Goal: Transaction & Acquisition: Book appointment/travel/reservation

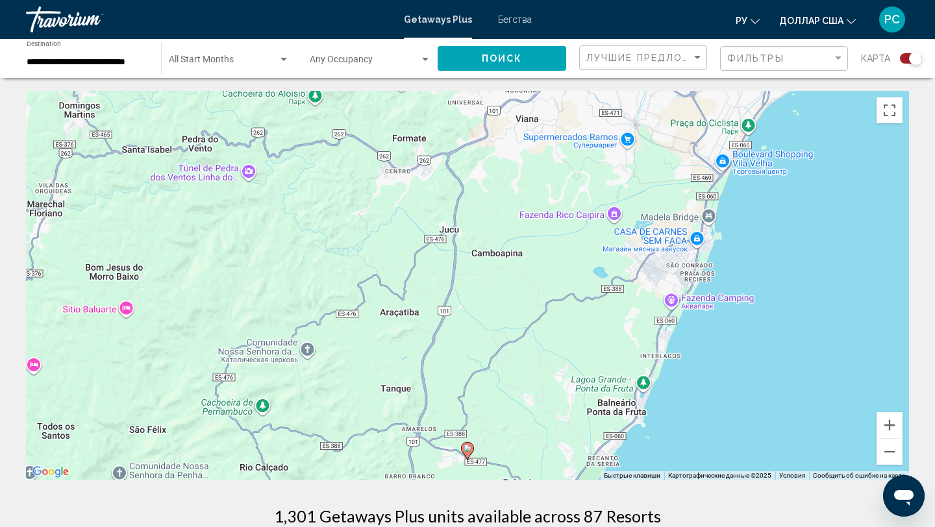
click at [55, 57] on input "**********" at bounding box center [87, 62] width 121 height 10
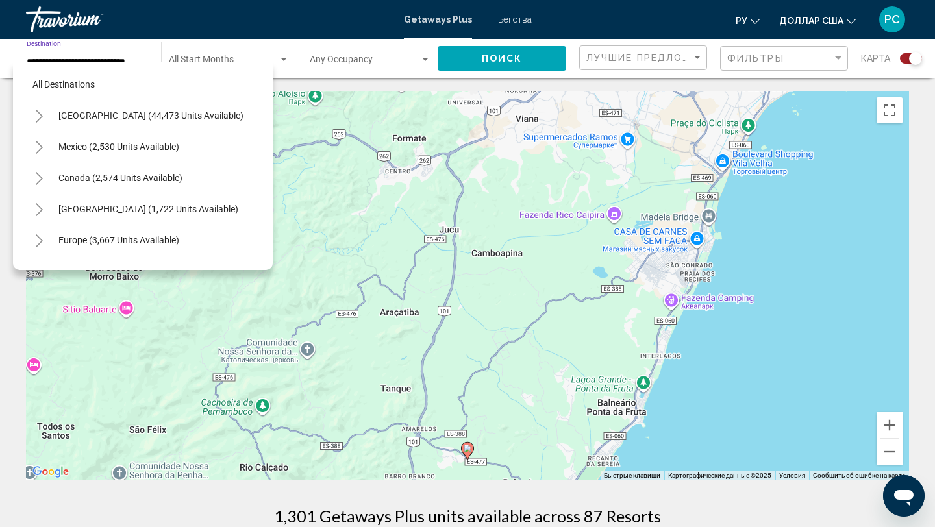
scroll to position [264, 0]
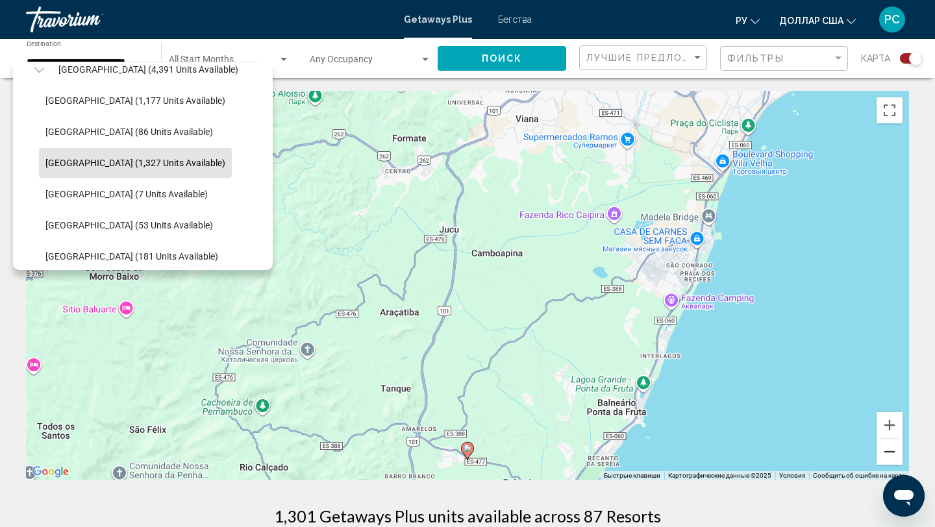
click at [895, 456] on button "Уменьшить" at bounding box center [889, 452] width 26 height 26
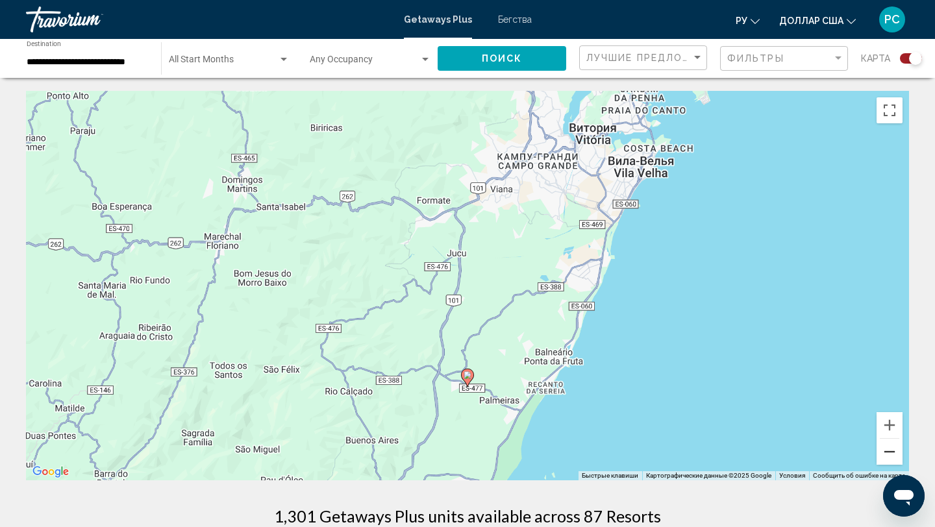
click at [895, 456] on button "Уменьшить" at bounding box center [889, 452] width 26 height 26
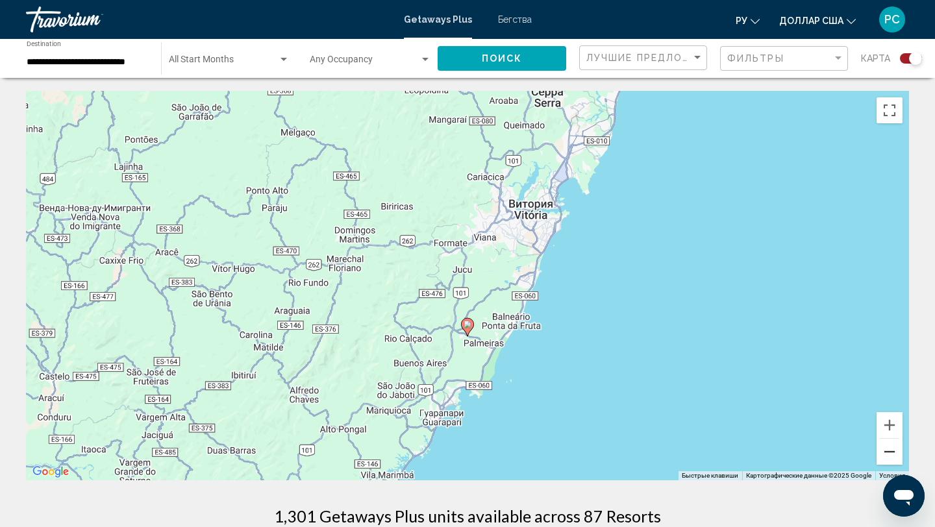
click at [895, 456] on button "Уменьшить" at bounding box center [889, 452] width 26 height 26
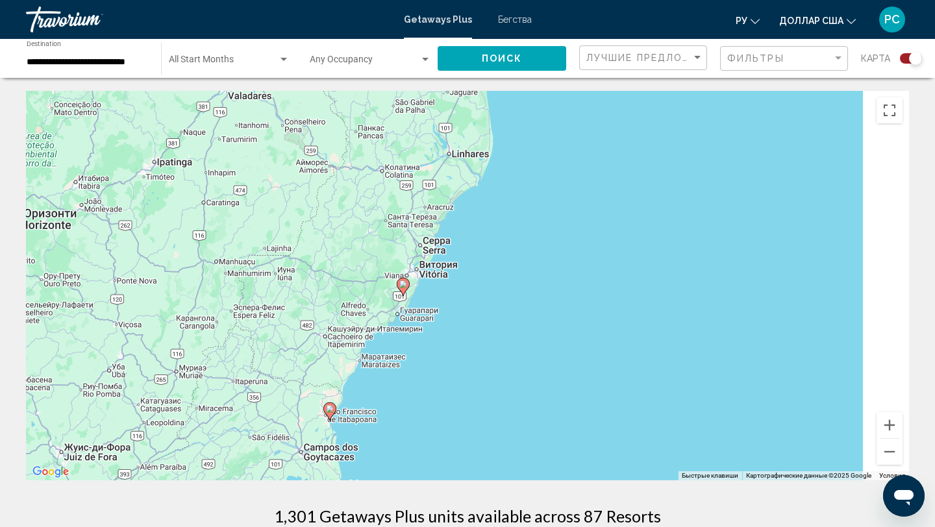
drag, startPoint x: 735, startPoint y: 355, endPoint x: 558, endPoint y: 354, distance: 177.2
click at [562, 355] on div "Чтобы активировать перетаскивание с помощью клавиатуры, нажмите Alt + Ввод. Пос…" at bounding box center [467, 286] width 883 height 390
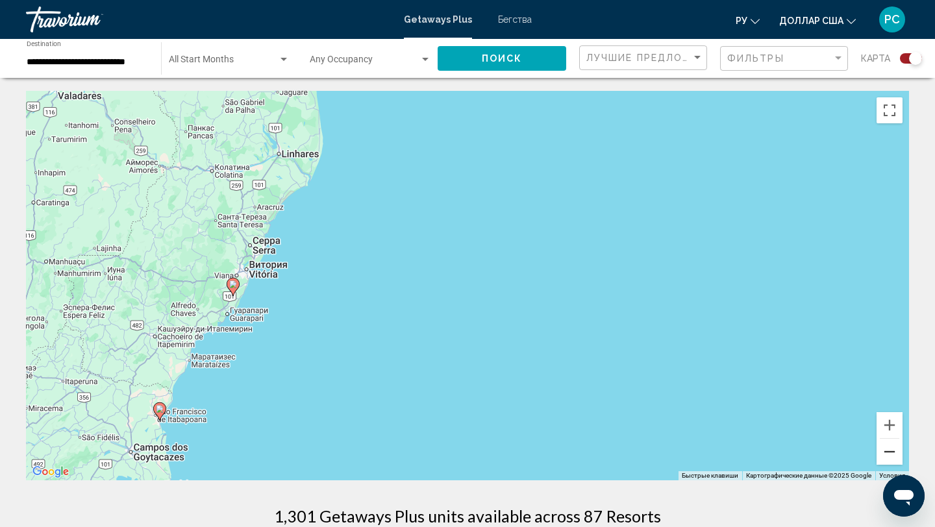
click at [884, 446] on button "Уменьшить" at bounding box center [889, 452] width 26 height 26
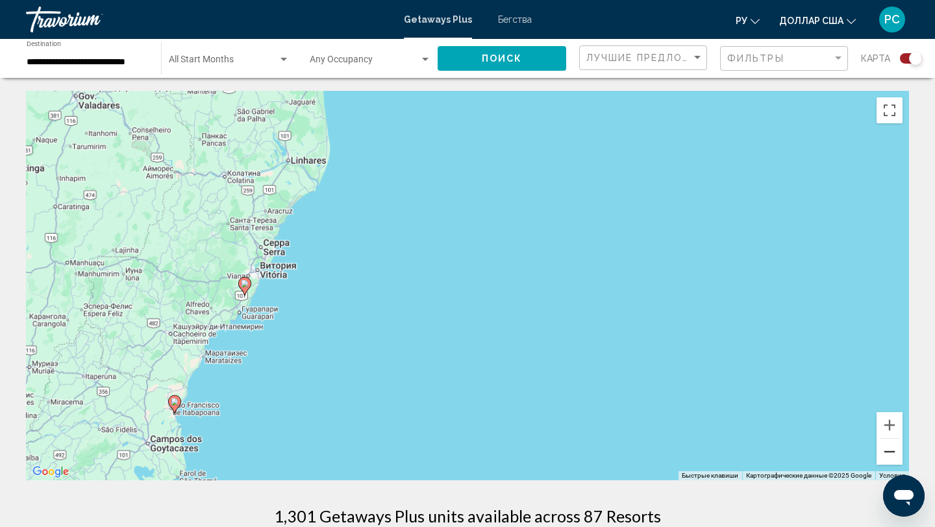
click at [885, 446] on button "Уменьшить" at bounding box center [889, 452] width 26 height 26
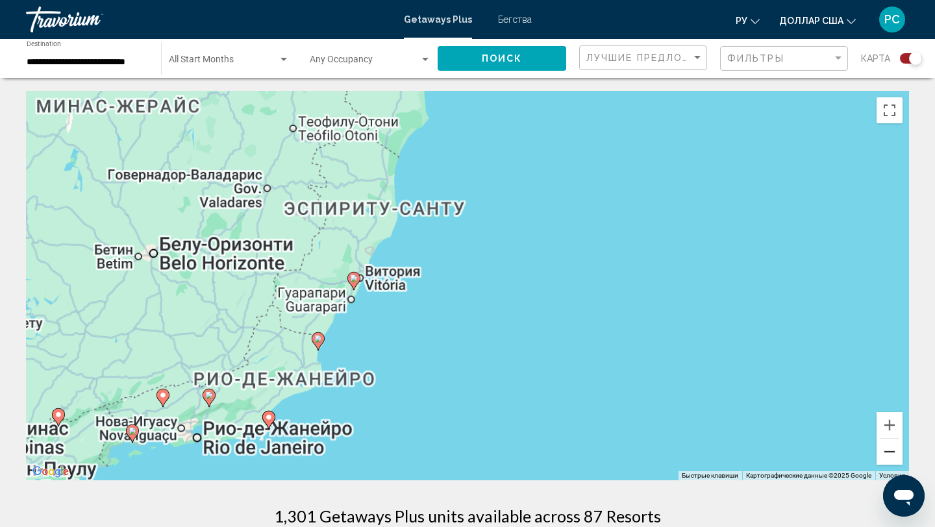
click at [885, 446] on button "Уменьшить" at bounding box center [889, 452] width 26 height 26
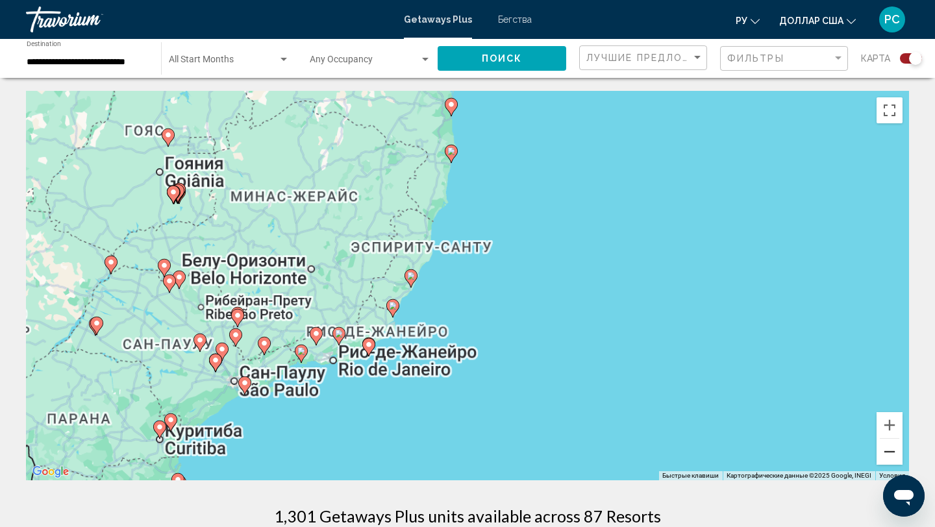
click at [885, 446] on button "Уменьшить" at bounding box center [889, 452] width 26 height 26
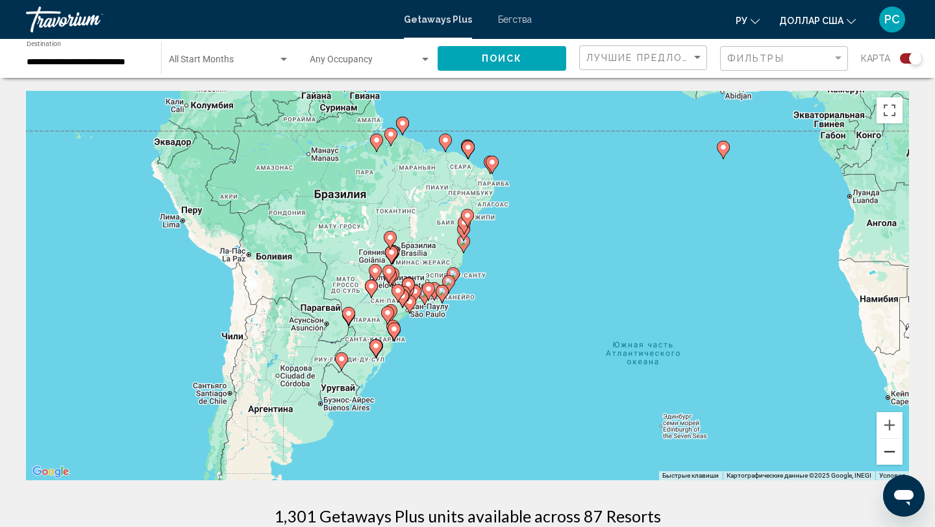
click at [885, 446] on button "Уменьшить" at bounding box center [889, 452] width 26 height 26
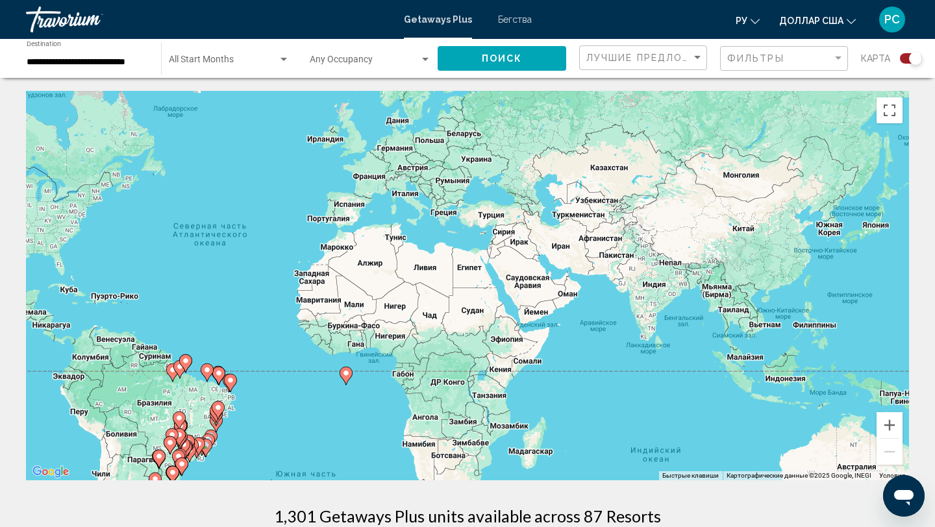
drag, startPoint x: 778, startPoint y: 328, endPoint x: 528, endPoint y: 493, distance: 299.5
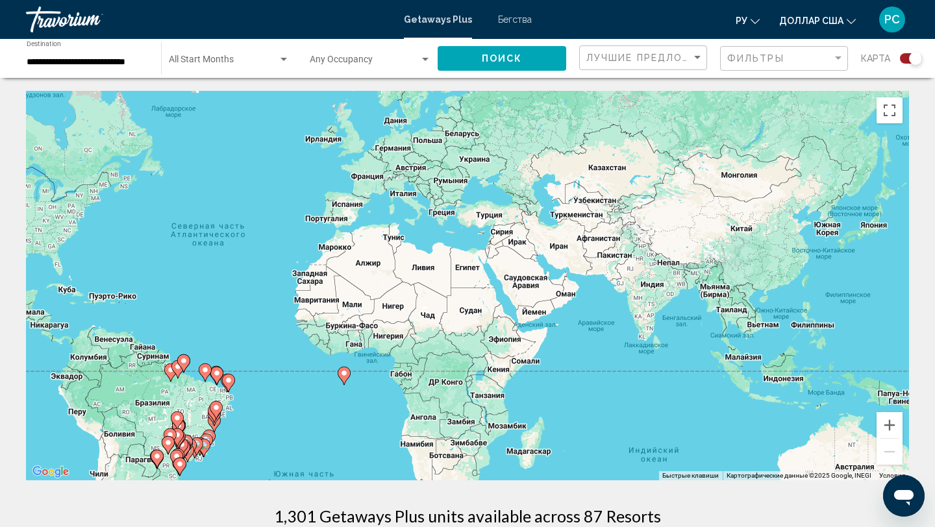
click at [409, 166] on div "Чтобы активировать перетаскивание с помощью клавиатуры, нажмите Alt + Ввод. Пос…" at bounding box center [467, 286] width 883 height 390
click at [408, 170] on div "Чтобы активировать перетаскивание с помощью клавиатуры, нажмите Alt + Ввод. Пос…" at bounding box center [467, 286] width 883 height 390
click at [408, 172] on div "Чтобы активировать перетаскивание с помощью клавиатуры, нажмите Alt + Ввод. Пос…" at bounding box center [467, 286] width 883 height 390
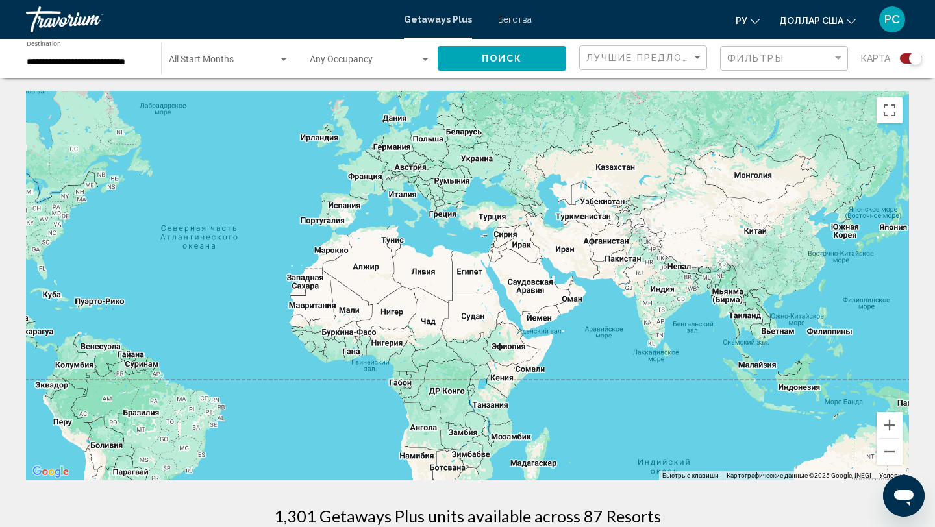
click at [408, 172] on div "Основное содержание" at bounding box center [467, 286] width 883 height 390
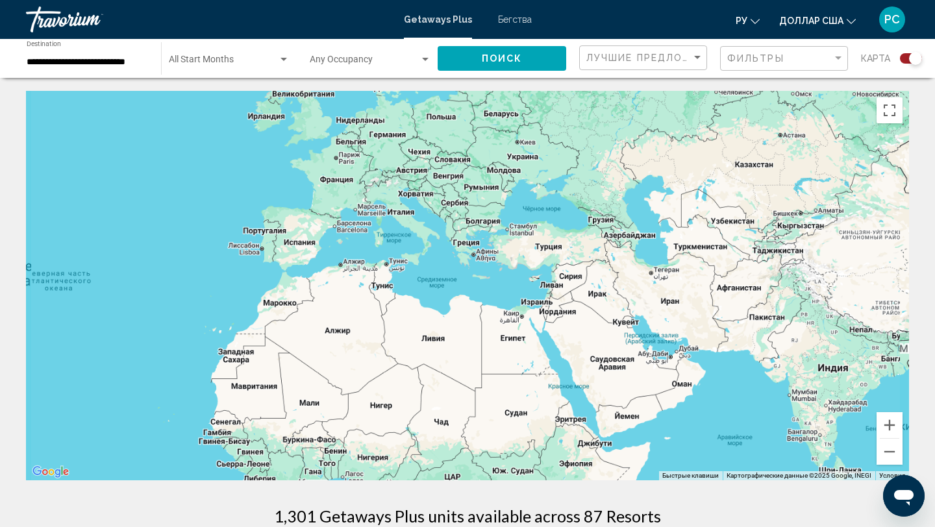
click at [408, 172] on div "Основное содержание" at bounding box center [467, 286] width 883 height 390
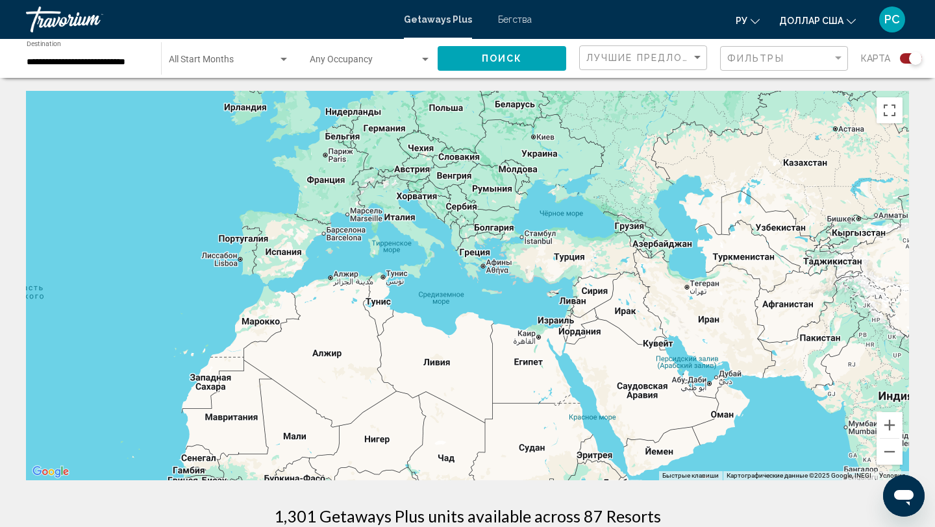
click at [415, 175] on div "Основное содержание" at bounding box center [467, 286] width 883 height 390
click at [410, 200] on div "Основное содержание" at bounding box center [467, 286] width 883 height 390
click at [412, 200] on div "Основное содержание" at bounding box center [467, 286] width 883 height 390
click at [391, 223] on div "Основное содержание" at bounding box center [467, 286] width 883 height 390
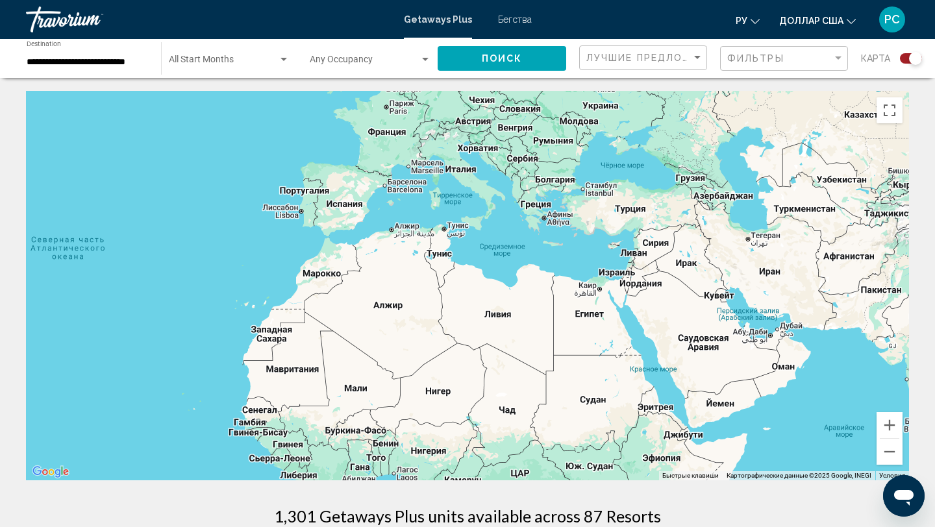
drag, startPoint x: 391, startPoint y: 223, endPoint x: 456, endPoint y: 179, distance: 79.0
click at [454, 175] on div "Основное содержание" at bounding box center [467, 286] width 883 height 390
click at [99, 53] on div "**********" at bounding box center [87, 59] width 121 height 36
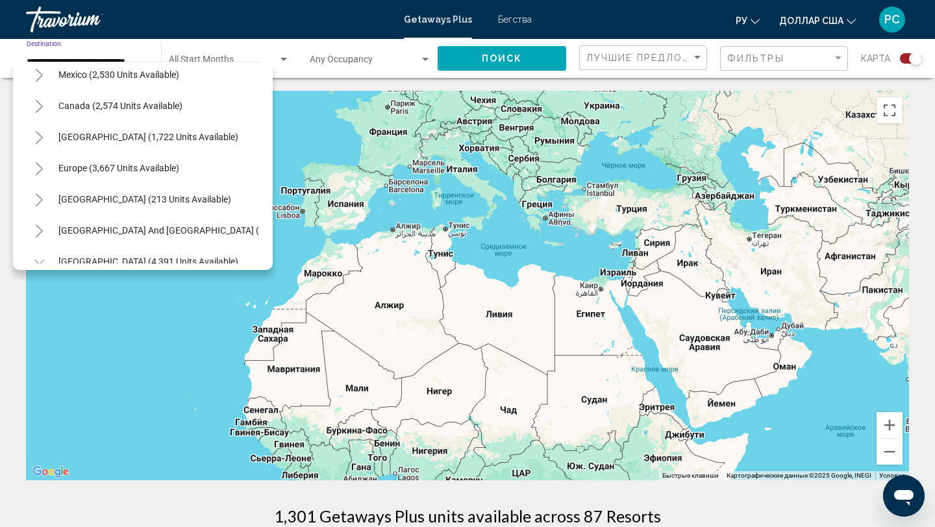
scroll to position [55, 0]
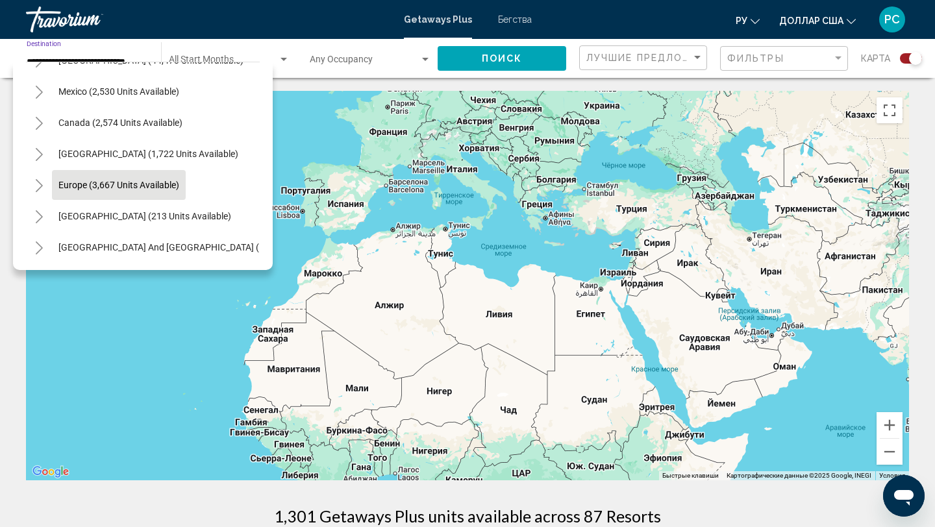
click at [103, 174] on button "Europe (3,667 units available)" at bounding box center [119, 185] width 134 height 30
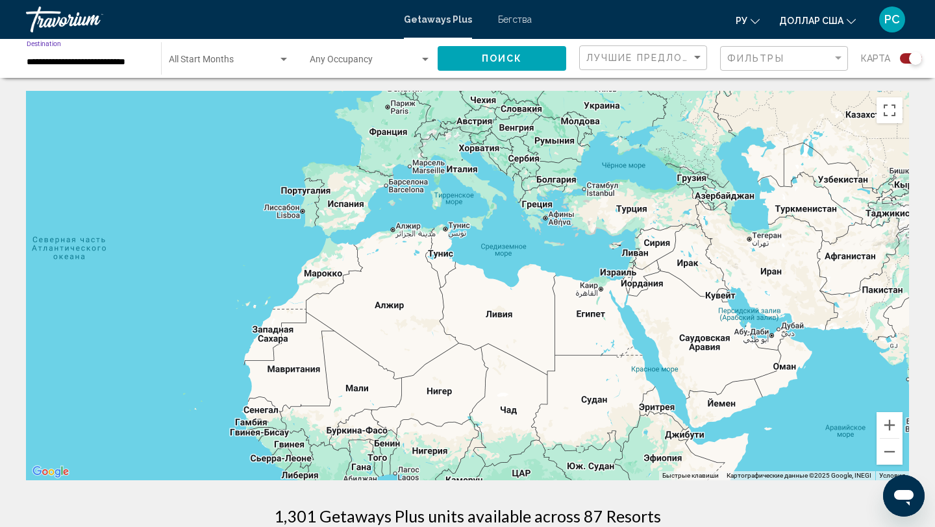
click at [491, 56] on span "Поиск" at bounding box center [502, 59] width 41 height 10
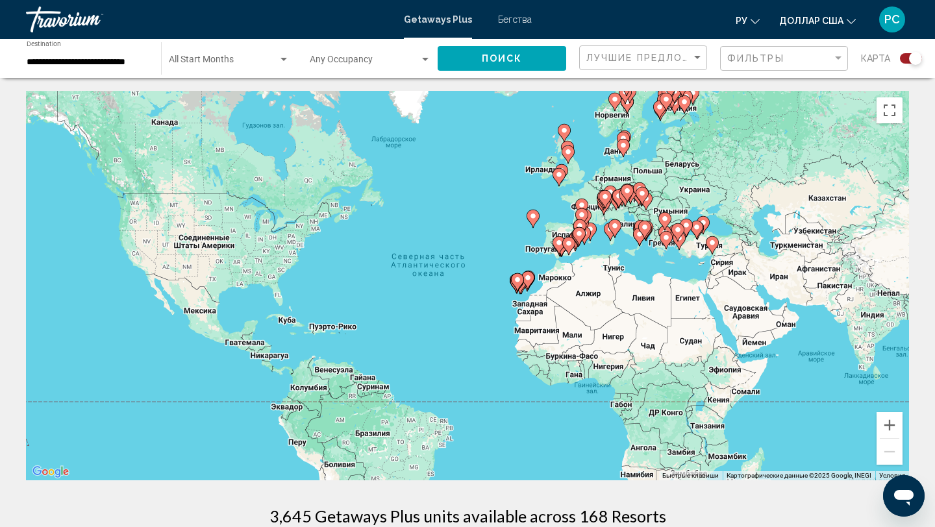
click at [616, 225] on image "Основное содержание" at bounding box center [615, 226] width 8 height 8
type input "**********"
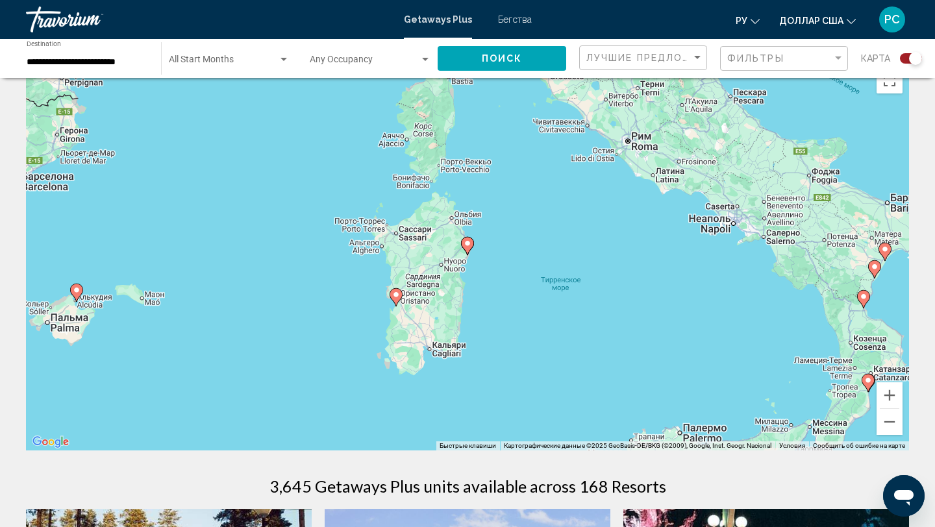
scroll to position [26, 0]
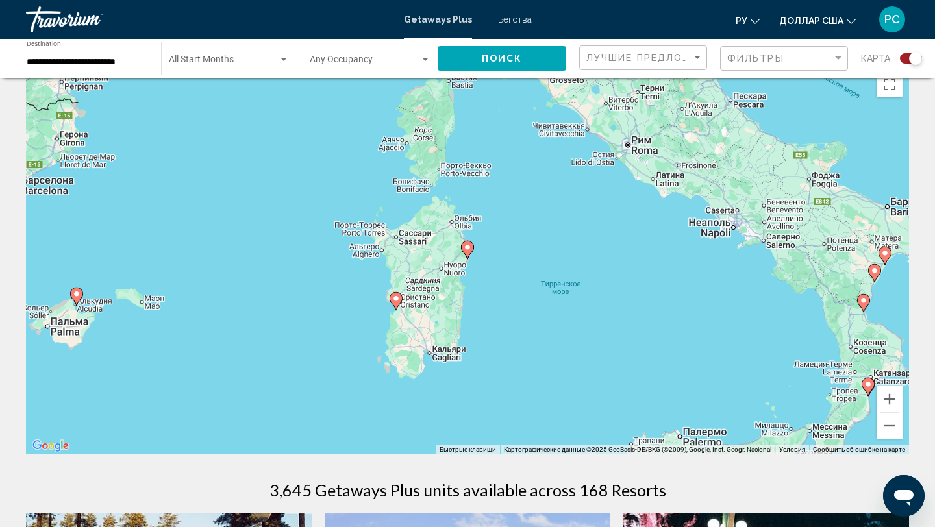
click at [217, 66] on span "Search widget" at bounding box center [223, 62] width 109 height 10
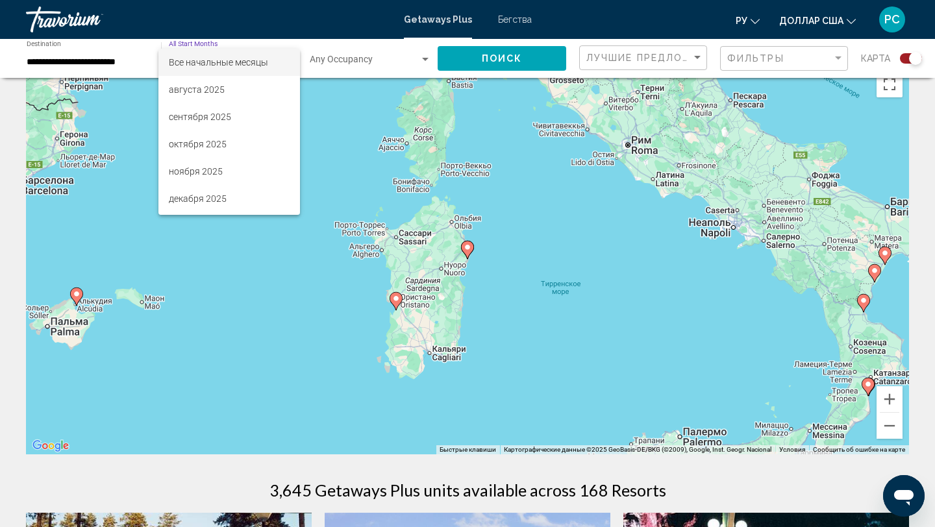
click at [363, 54] on div at bounding box center [467, 263] width 935 height 527
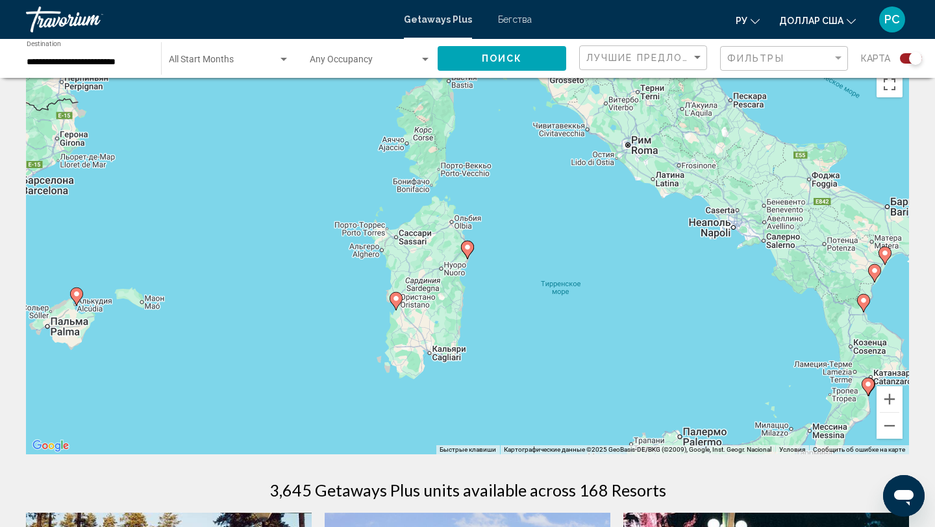
click at [361, 62] on span "Search widget" at bounding box center [365, 62] width 110 height 10
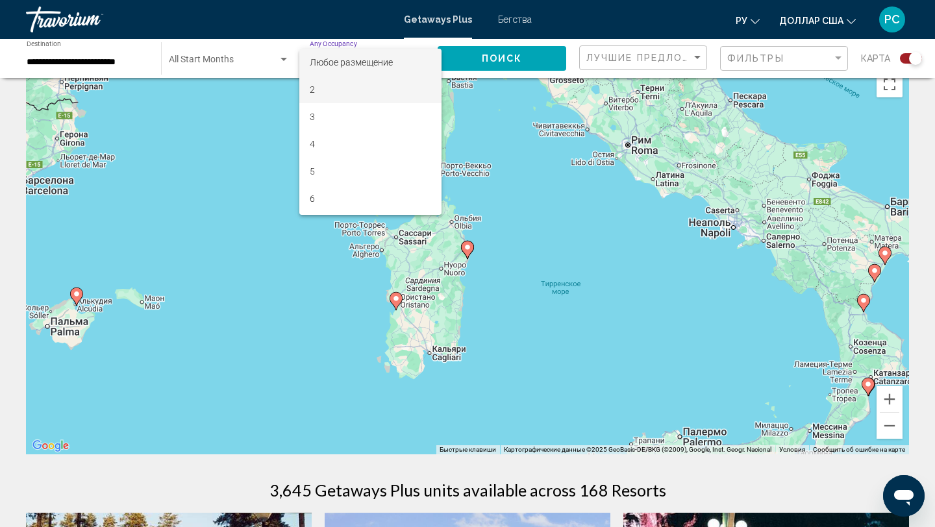
click at [338, 86] on span "2" at bounding box center [370, 89] width 121 height 27
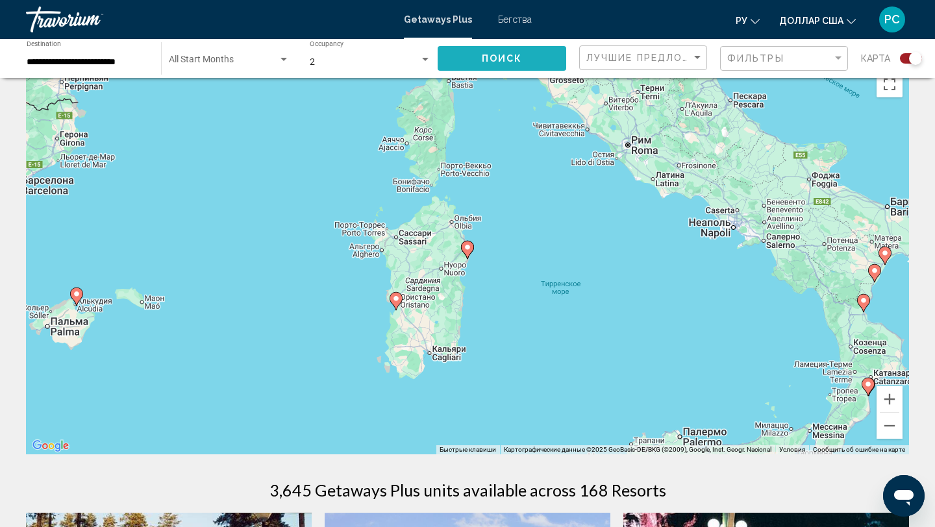
click at [488, 60] on span "Поиск" at bounding box center [502, 59] width 41 height 10
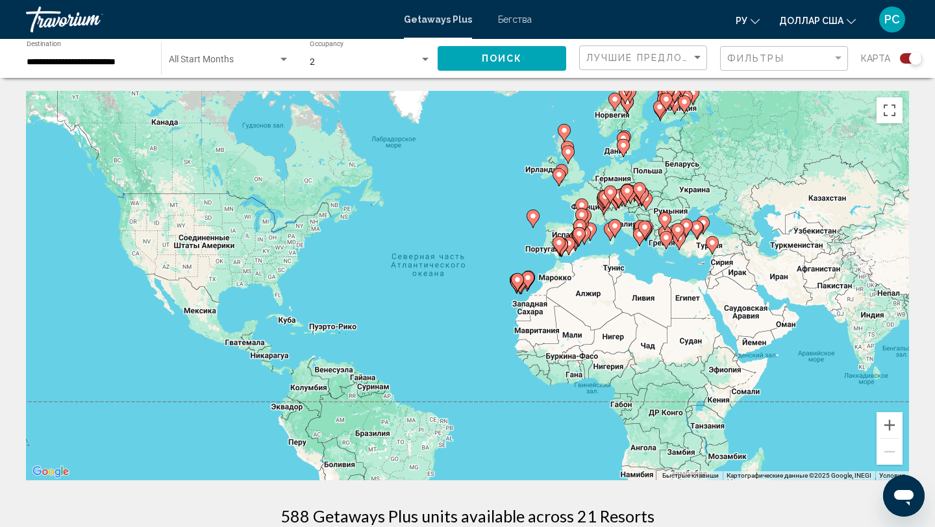
click at [641, 240] on icon "Основное содержание" at bounding box center [640, 237] width 12 height 17
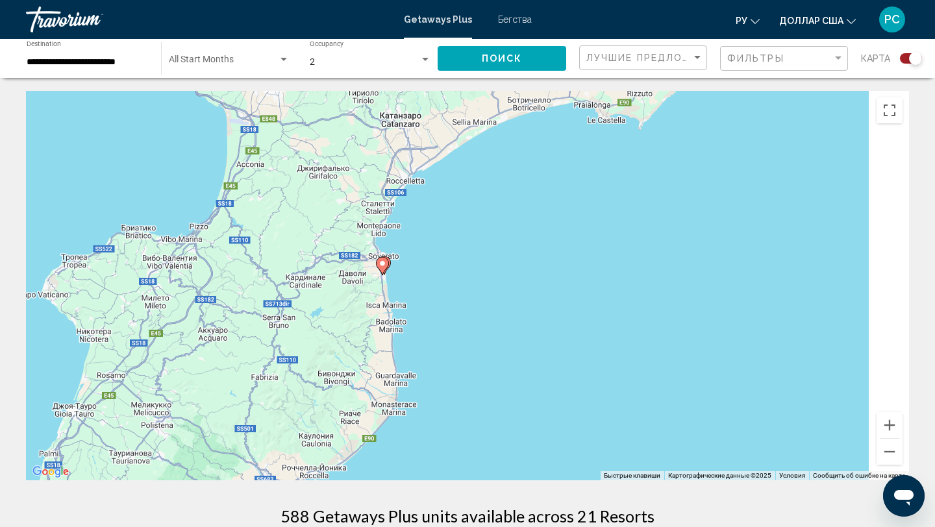
drag, startPoint x: 625, startPoint y: 232, endPoint x: 417, endPoint y: 217, distance: 208.9
click at [421, 219] on div "Чтобы активировать перетаскивание с помощью клавиатуры, нажмите Alt + Ввод. Пос…" at bounding box center [467, 286] width 883 height 390
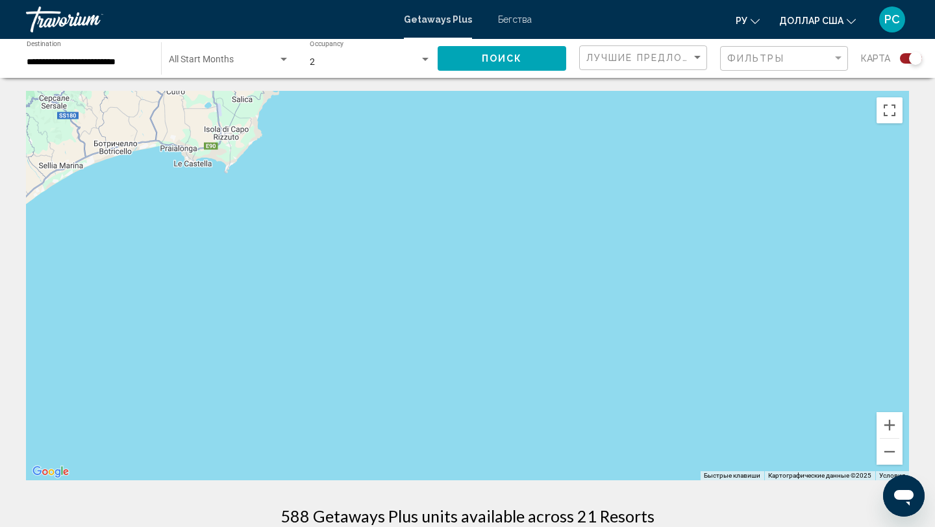
drag, startPoint x: 544, startPoint y: 247, endPoint x: 285, endPoint y: 294, distance: 263.2
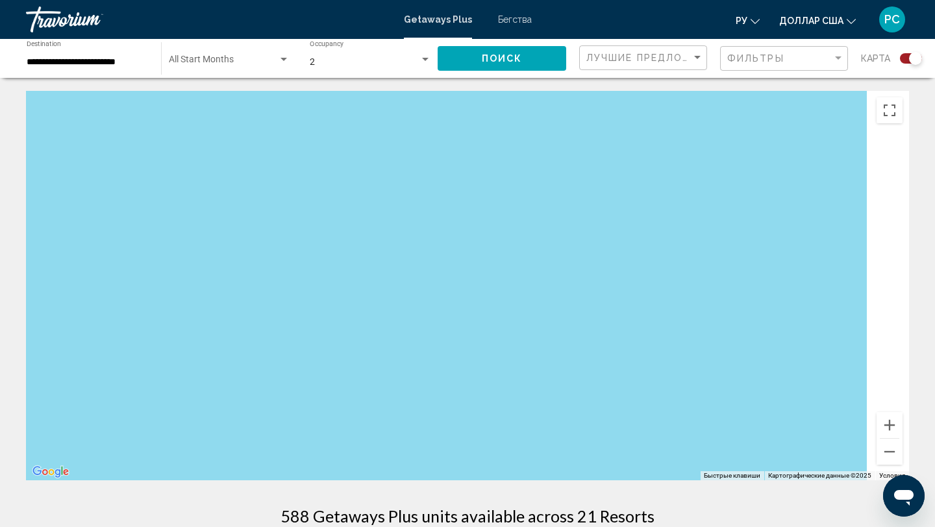
drag, startPoint x: 471, startPoint y: 290, endPoint x: 107, endPoint y: 325, distance: 365.3
click at [107, 325] on div "Чтобы активировать перетаскивание с помощью клавиатуры, нажмите Alt + Ввод. Пос…" at bounding box center [467, 286] width 883 height 390
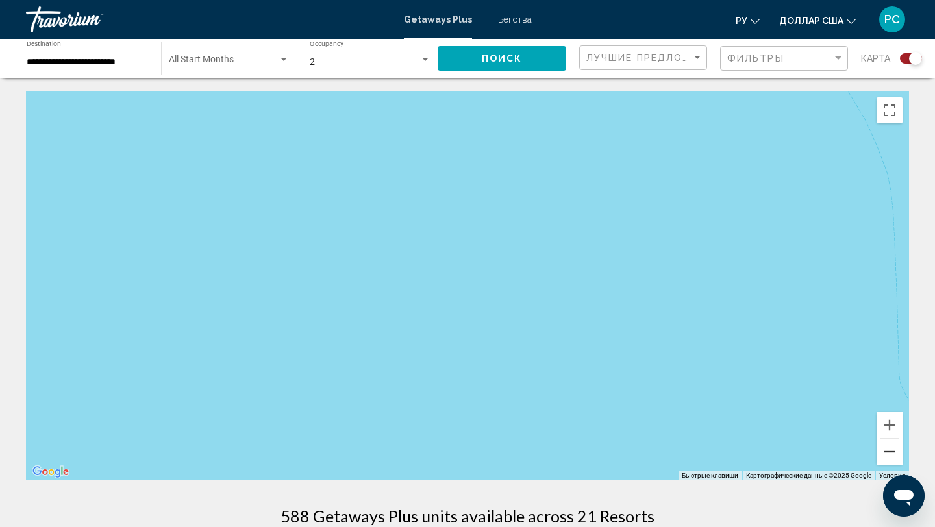
click at [889, 454] on button "Уменьшить" at bounding box center [889, 452] width 26 height 26
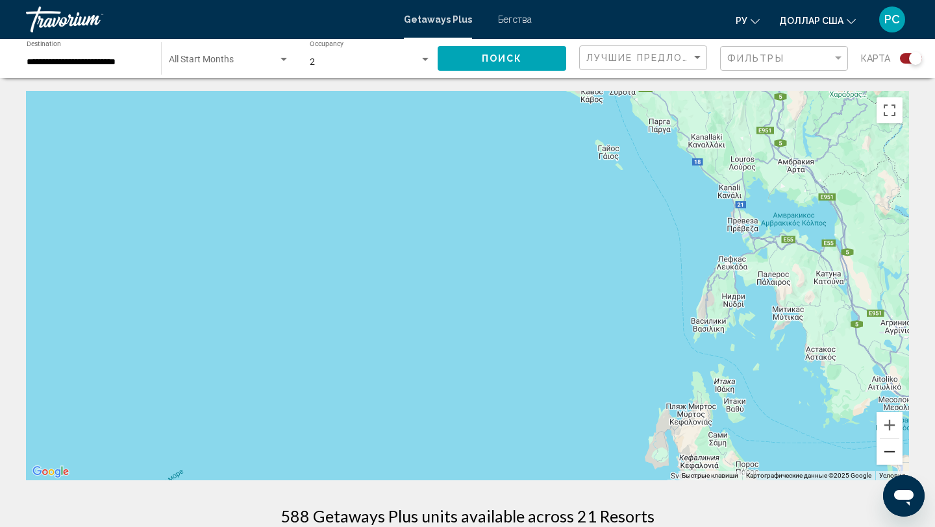
click at [889, 454] on button "Уменьшить" at bounding box center [889, 452] width 26 height 26
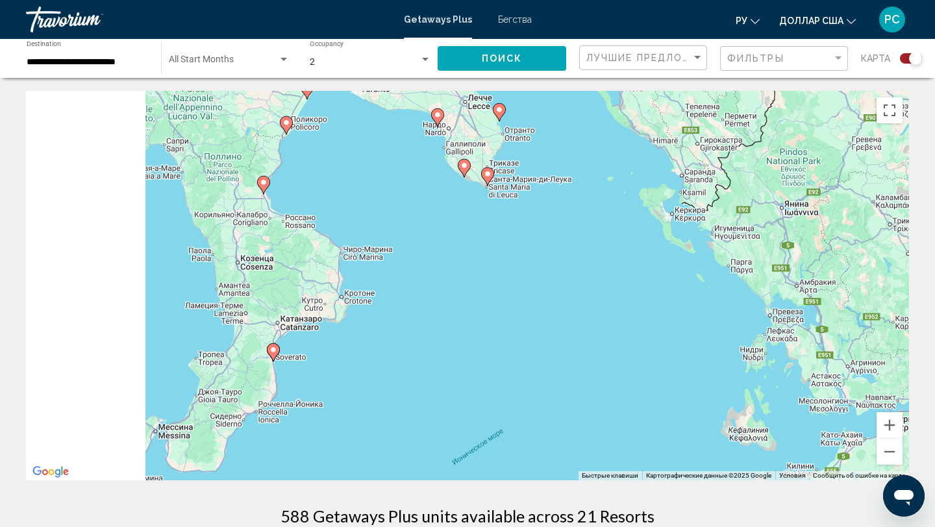
drag, startPoint x: 335, startPoint y: 147, endPoint x: 593, endPoint y: 263, distance: 283.1
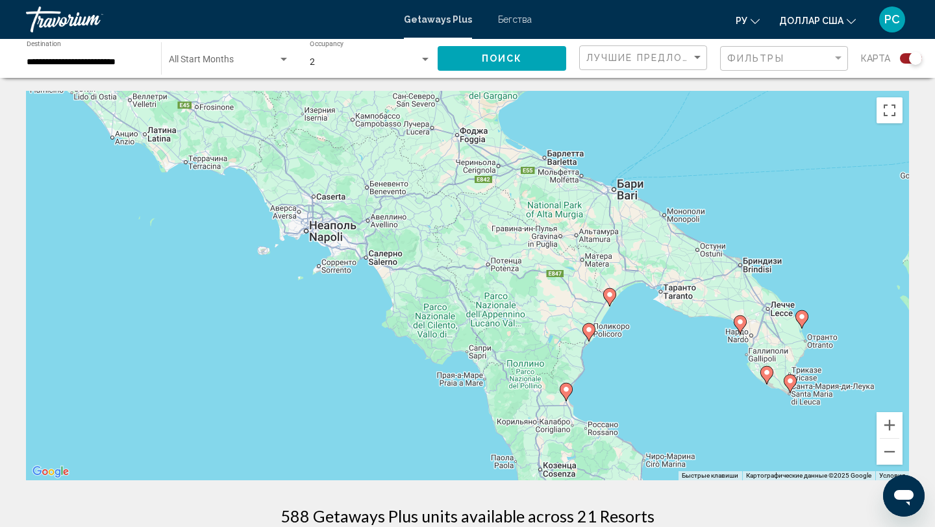
drag, startPoint x: 407, startPoint y: 222, endPoint x: 571, endPoint y: 279, distance: 173.1
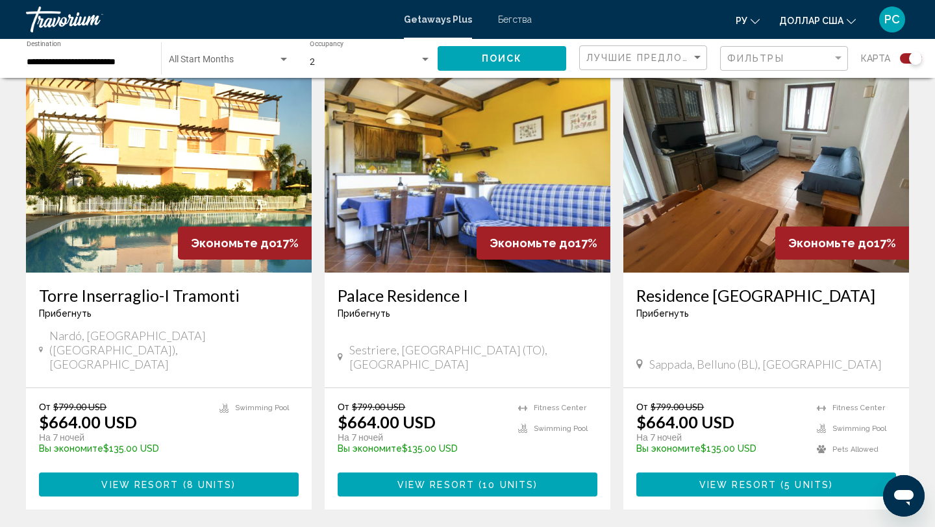
scroll to position [478, 0]
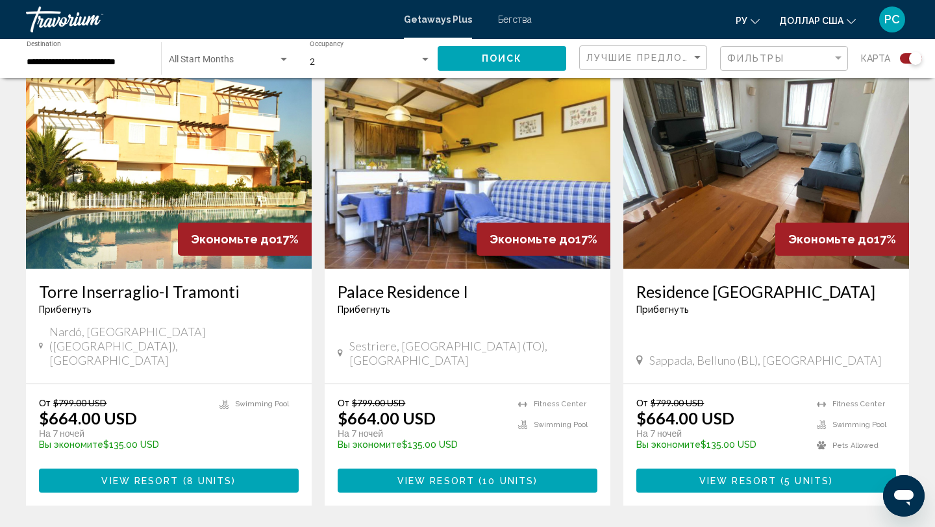
click at [126, 245] on img "Основное содержание" at bounding box center [169, 165] width 286 height 208
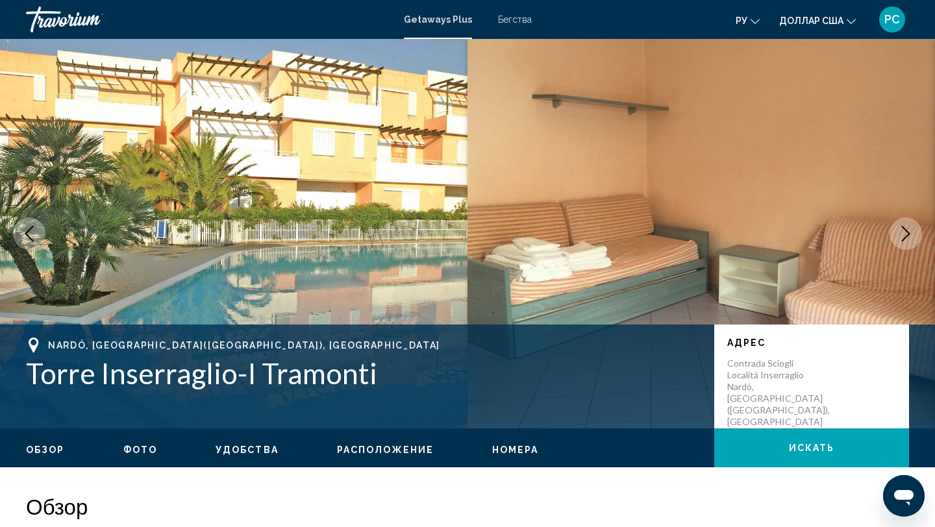
click at [901, 239] on icon "Next image" at bounding box center [906, 234] width 16 height 16
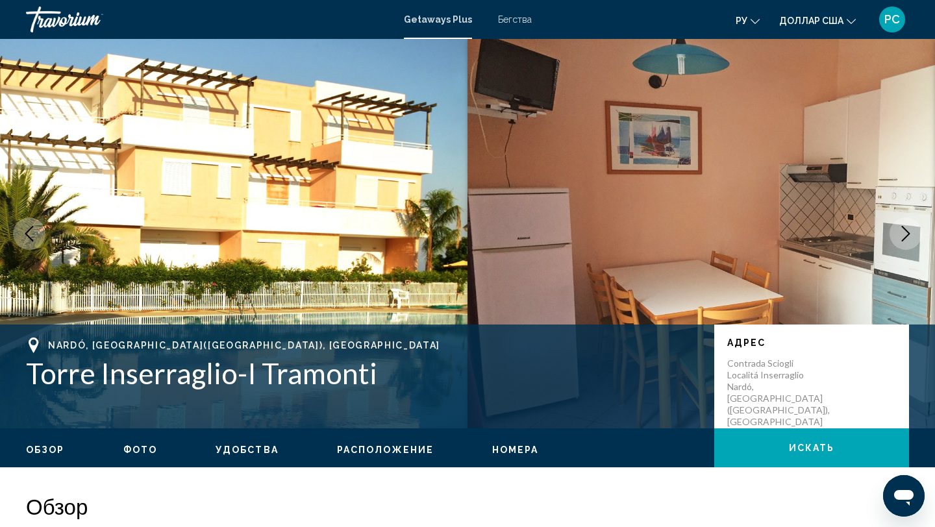
click at [901, 239] on icon "Next image" at bounding box center [906, 234] width 16 height 16
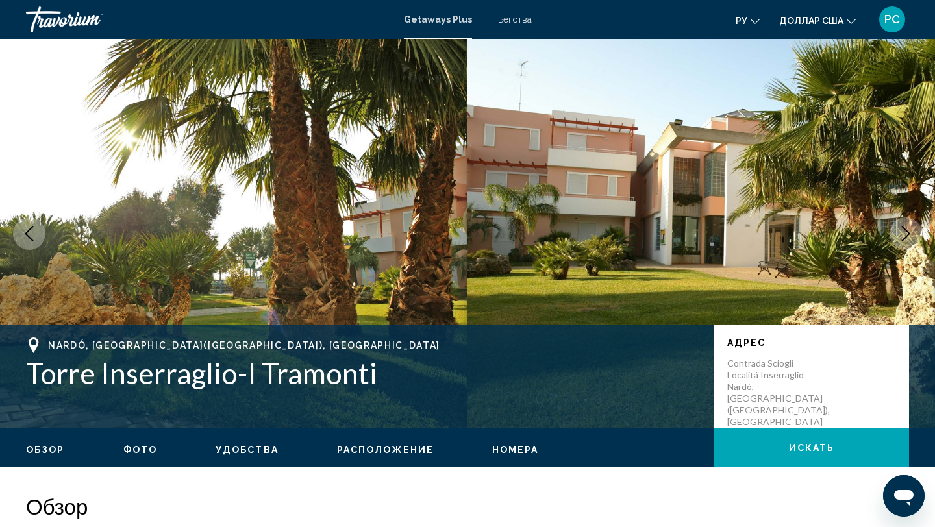
click at [901, 239] on icon "Next image" at bounding box center [906, 234] width 16 height 16
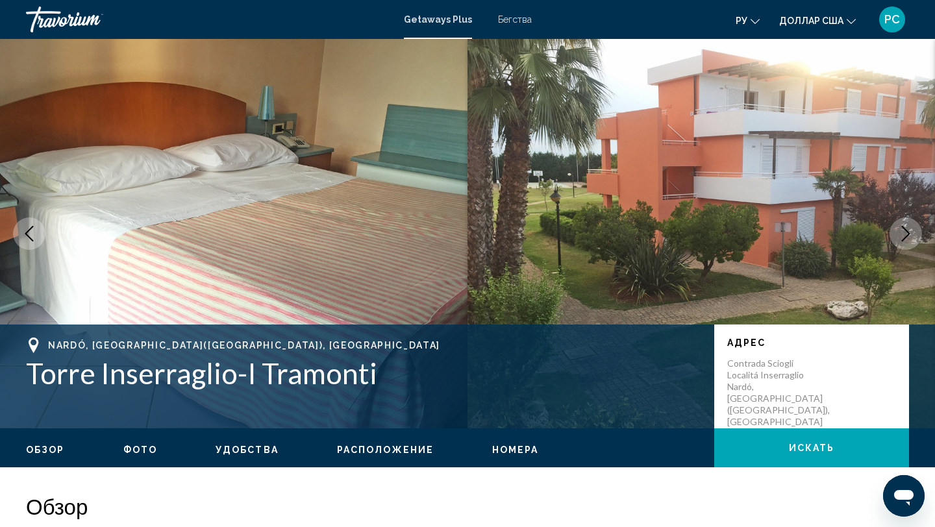
click at [901, 239] on icon "Next image" at bounding box center [906, 234] width 16 height 16
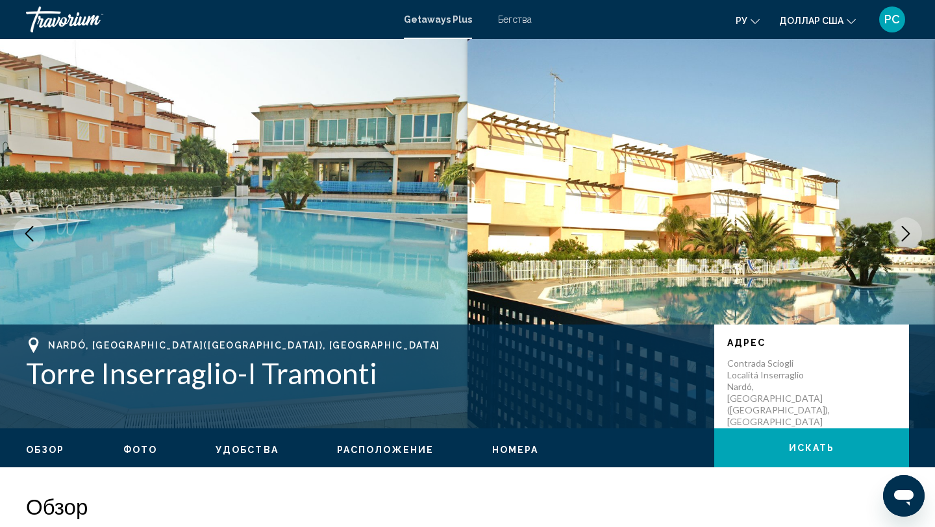
click at [901, 239] on icon "Next image" at bounding box center [906, 234] width 16 height 16
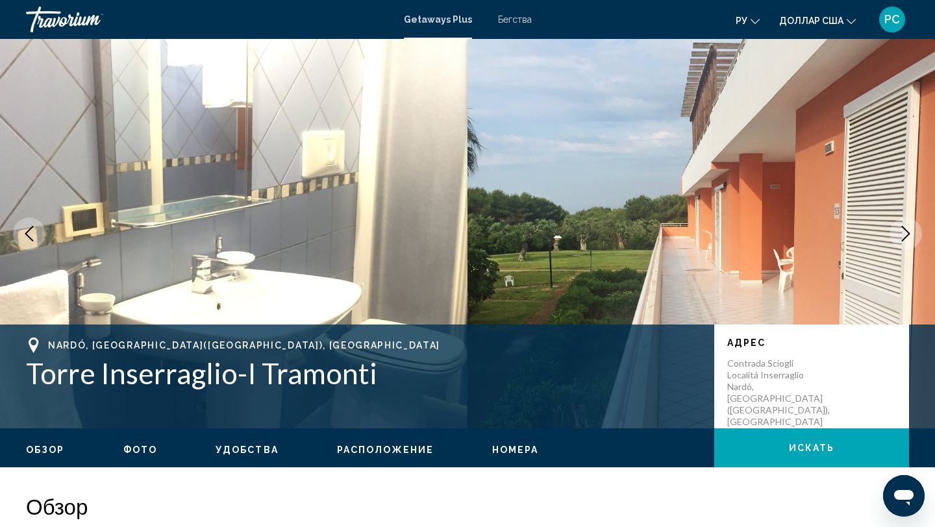
click at [901, 239] on icon "Next image" at bounding box center [906, 234] width 16 height 16
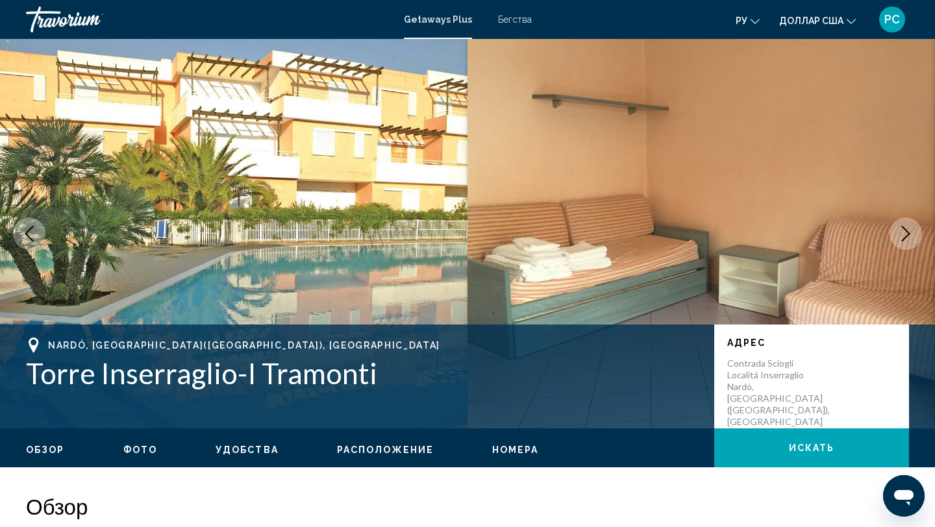
click at [901, 239] on icon "Next image" at bounding box center [906, 234] width 16 height 16
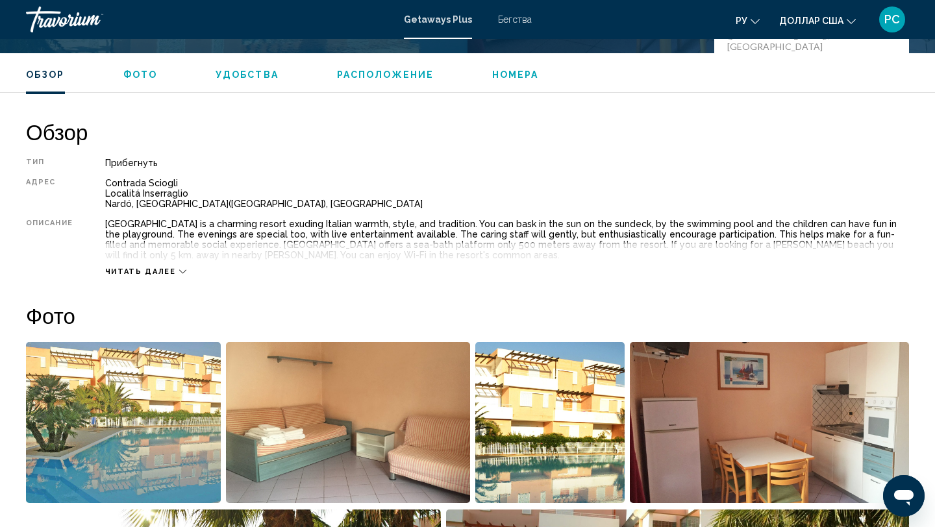
scroll to position [422, 0]
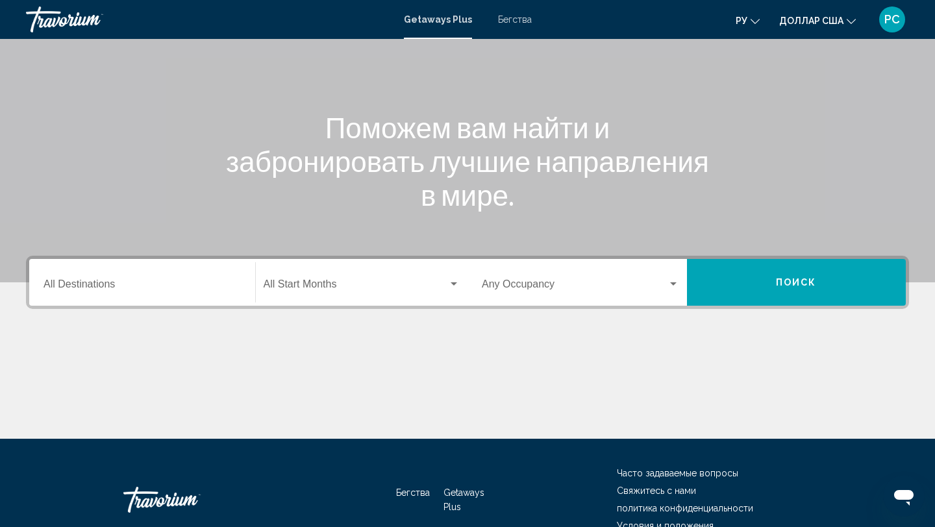
scroll to position [173, 0]
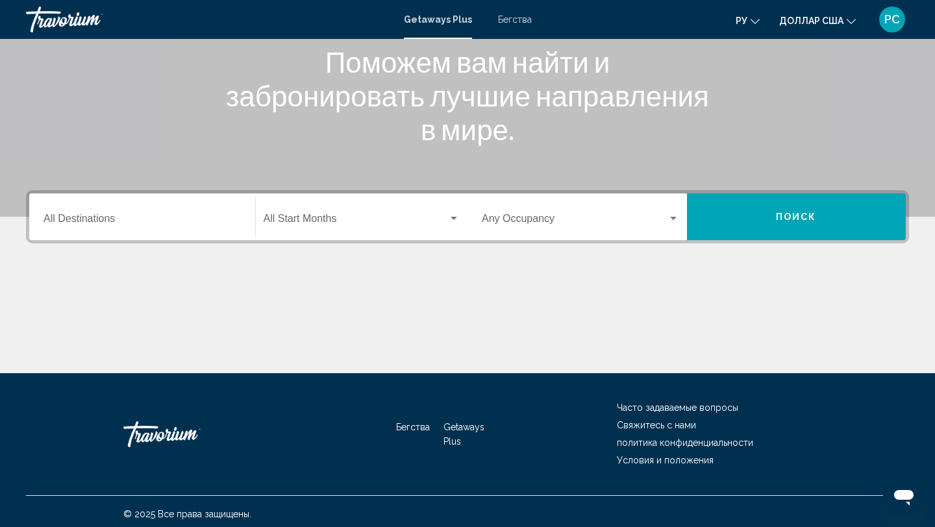
click at [239, 203] on div "Destination All Destinations" at bounding box center [141, 217] width 197 height 41
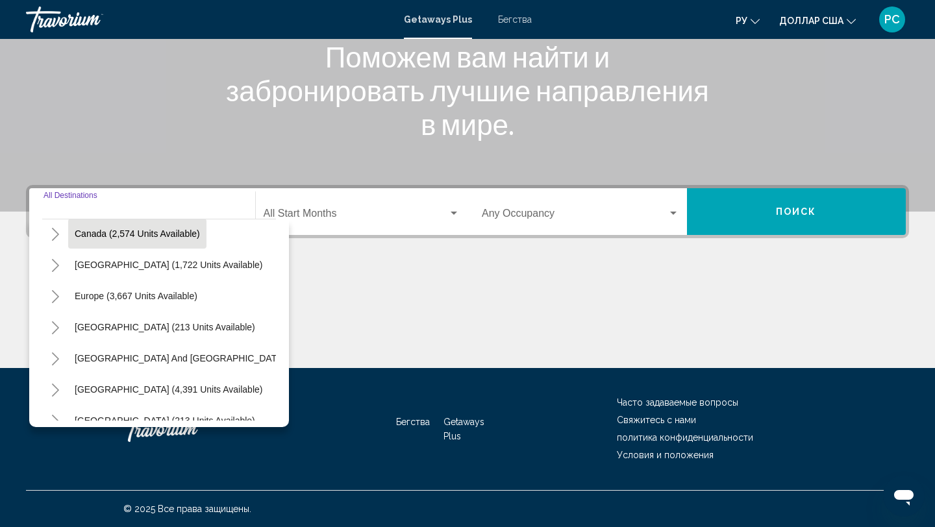
scroll to position [115, 0]
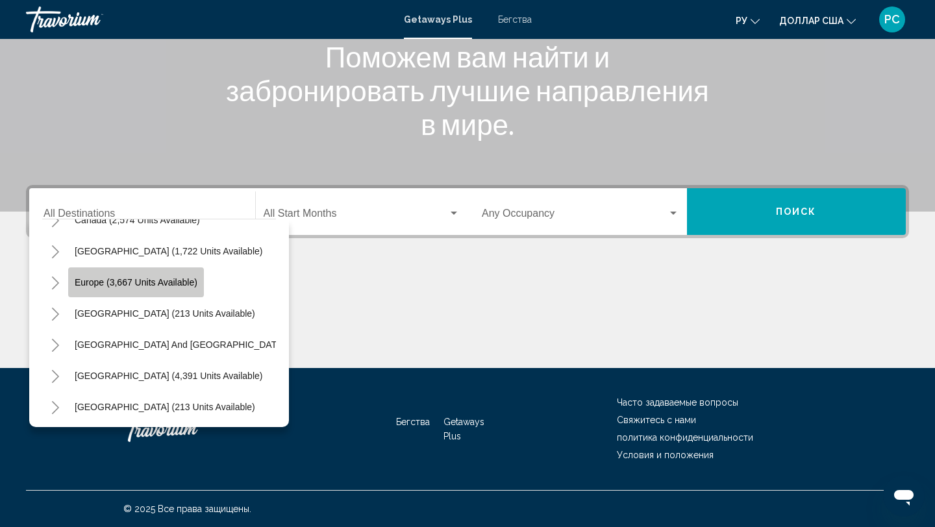
click at [192, 295] on button "Europe (3,667 units available)" at bounding box center [136, 282] width 136 height 30
type input "**********"
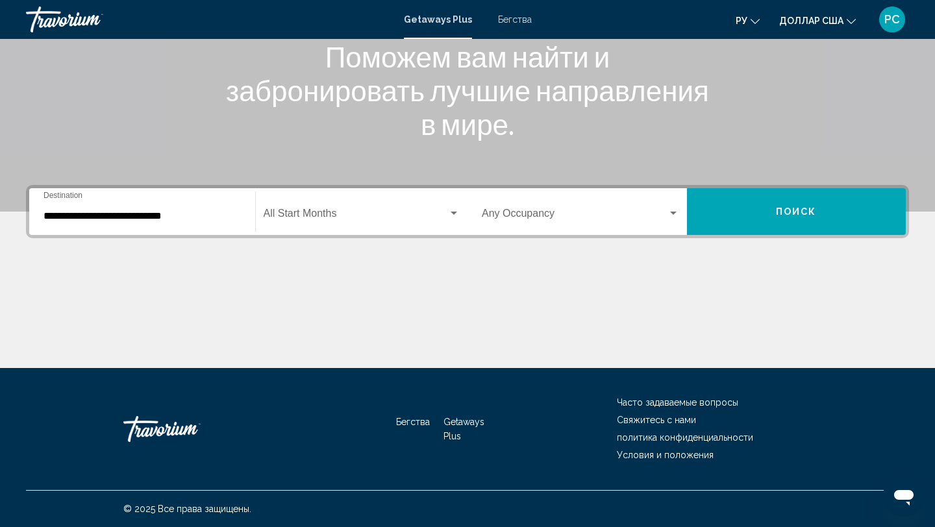
click at [391, 205] on div "Start Month All Start Months" at bounding box center [362, 212] width 197 height 41
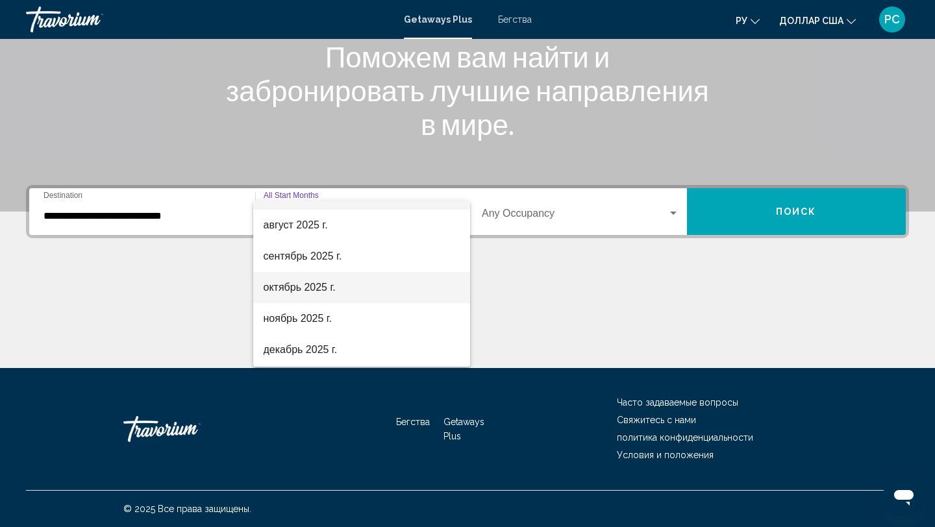
scroll to position [31, 0]
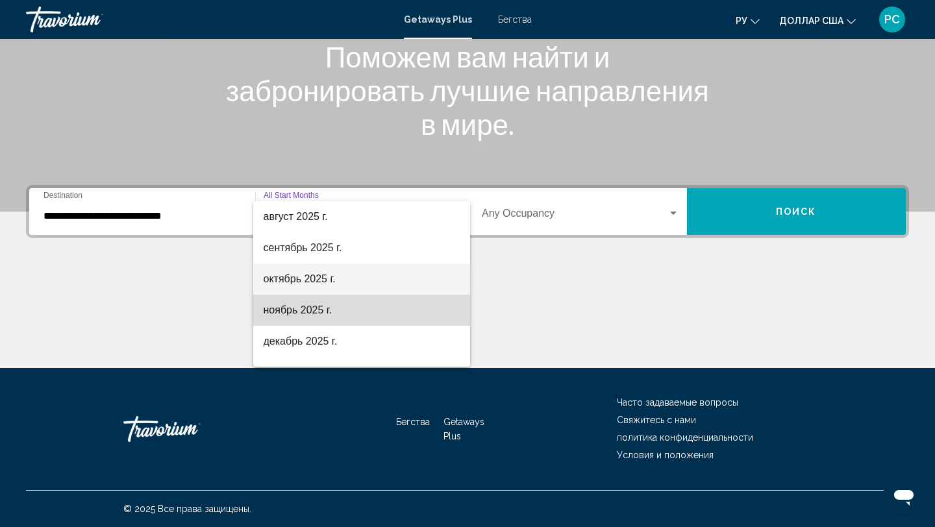
click at [322, 323] on span "ноябрь 2025 г." at bounding box center [362, 310] width 197 height 31
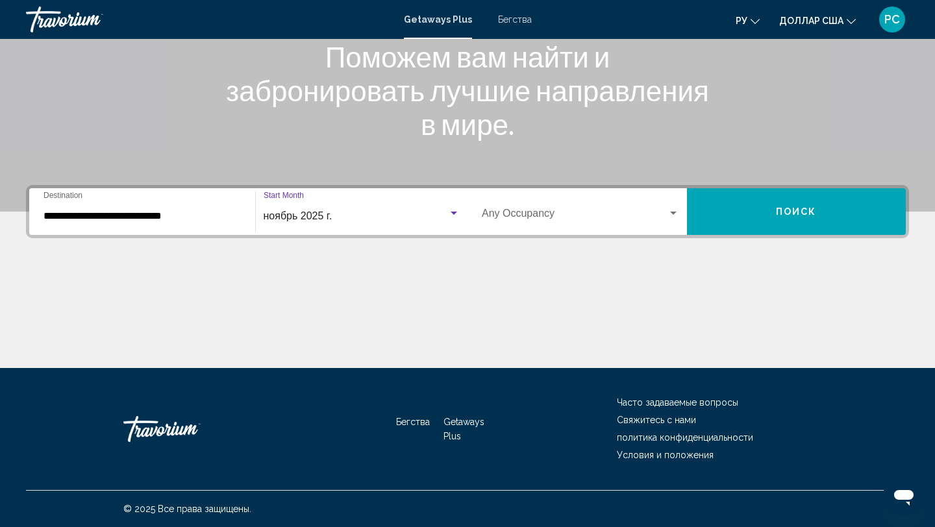
click at [509, 217] on span "Виджет поиска" at bounding box center [575, 216] width 186 height 12
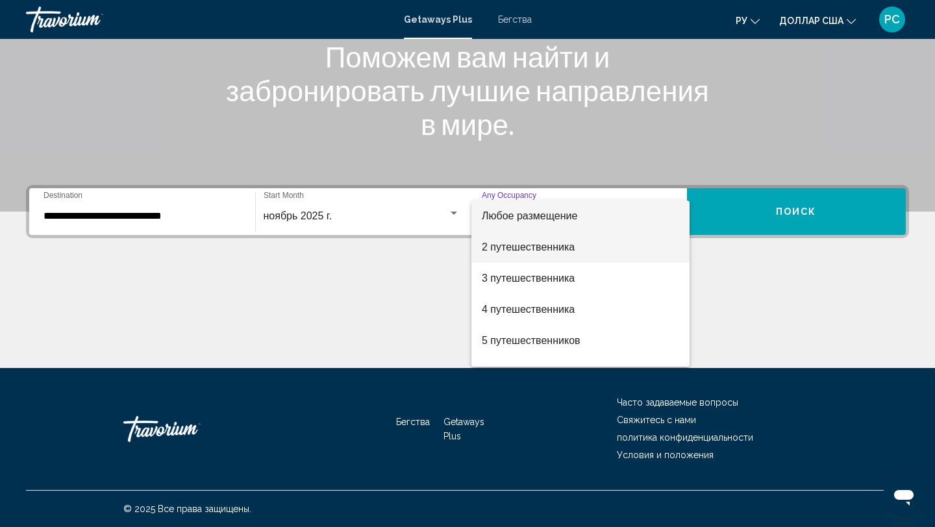
click at [510, 248] on font "2 путешественника" at bounding box center [528, 247] width 93 height 11
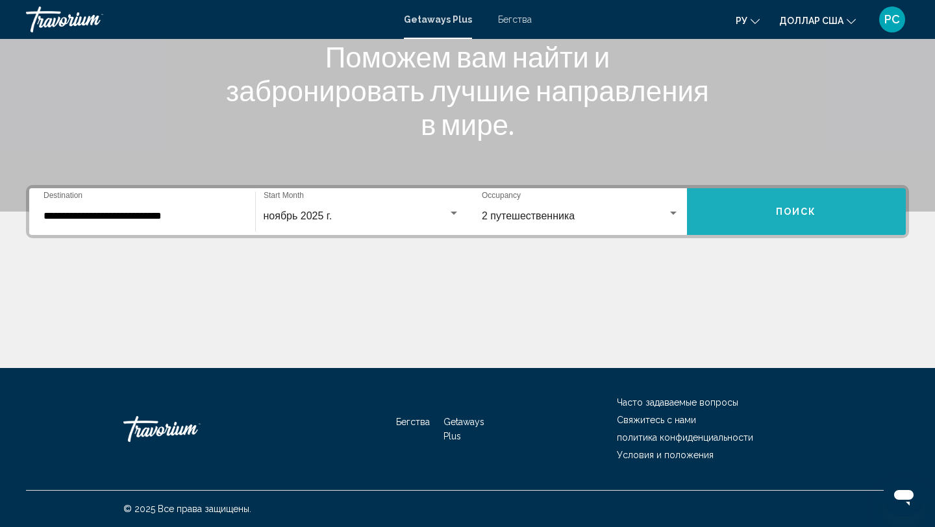
click at [750, 223] on button "Поиск" at bounding box center [796, 211] width 219 height 47
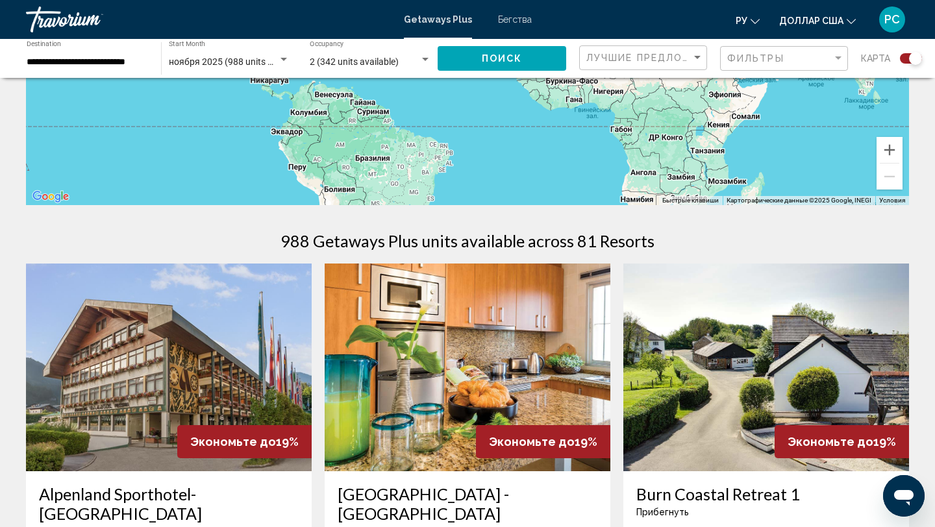
scroll to position [242, 0]
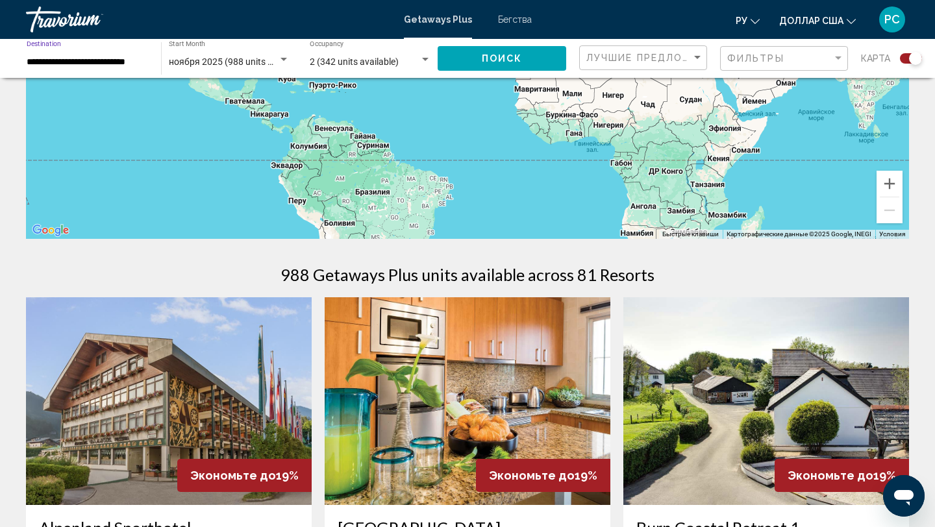
click at [101, 57] on input "**********" at bounding box center [87, 62] width 121 height 10
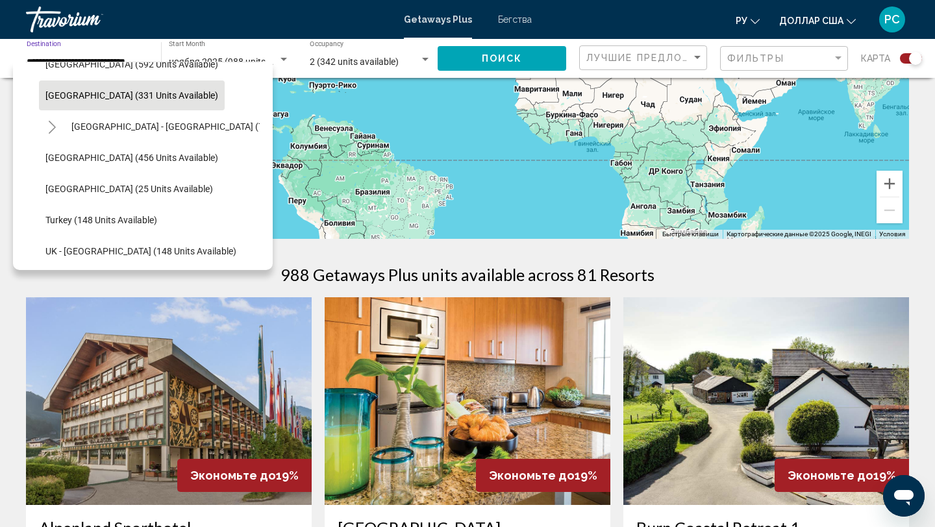
scroll to position [488, 0]
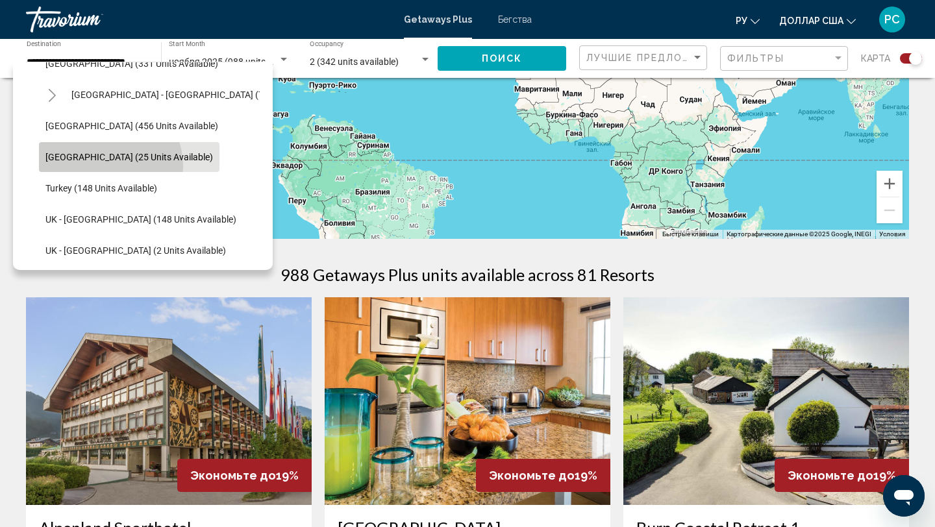
click at [103, 166] on button "Switzerland (25 units available)" at bounding box center [129, 157] width 180 height 30
type input "**********"
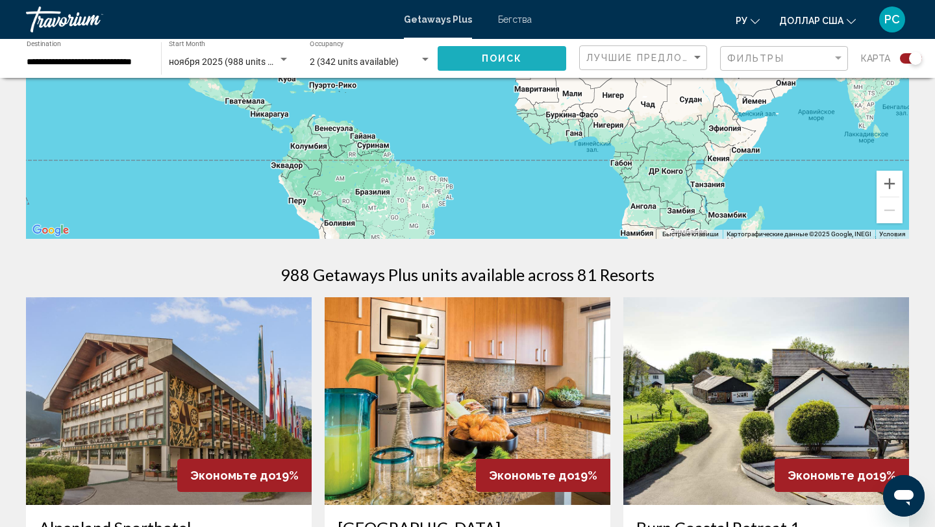
click at [486, 55] on span "Поиск" at bounding box center [502, 59] width 41 height 10
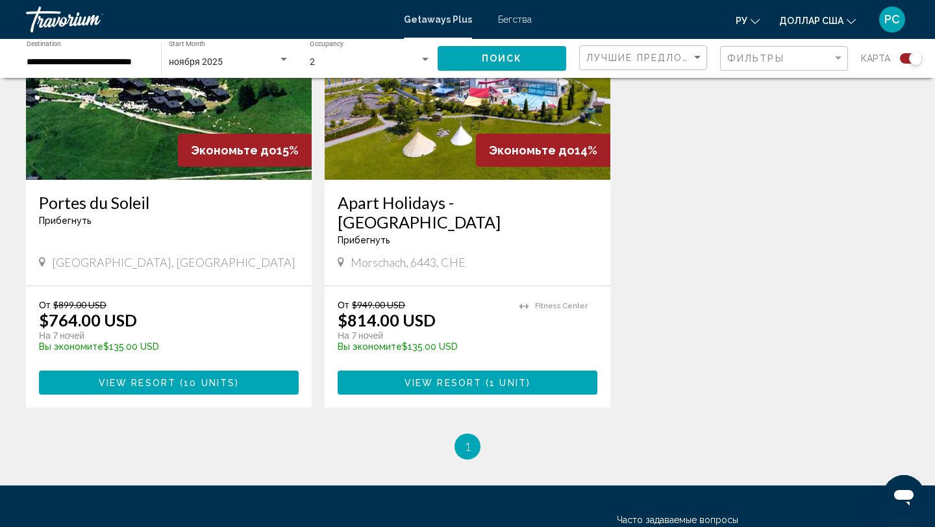
scroll to position [527, 0]
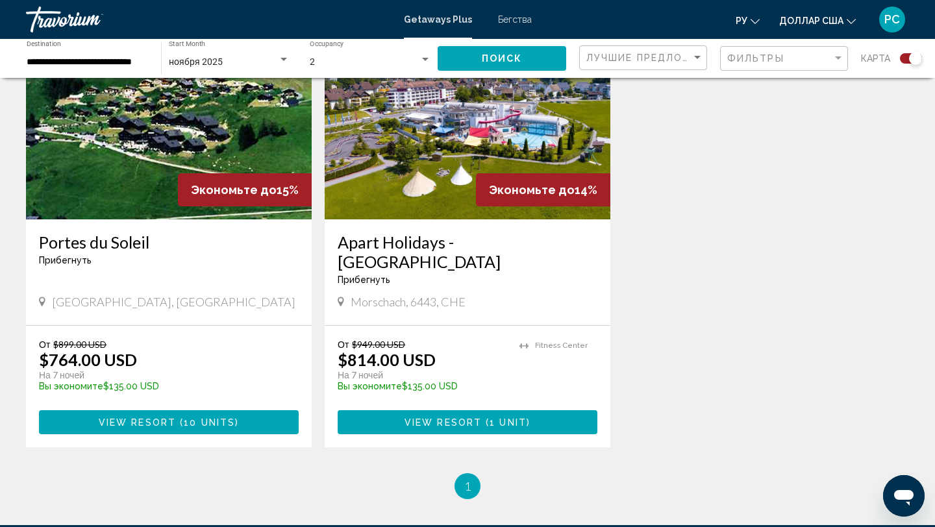
click at [288, 153] on img "Основное содержание" at bounding box center [169, 116] width 286 height 208
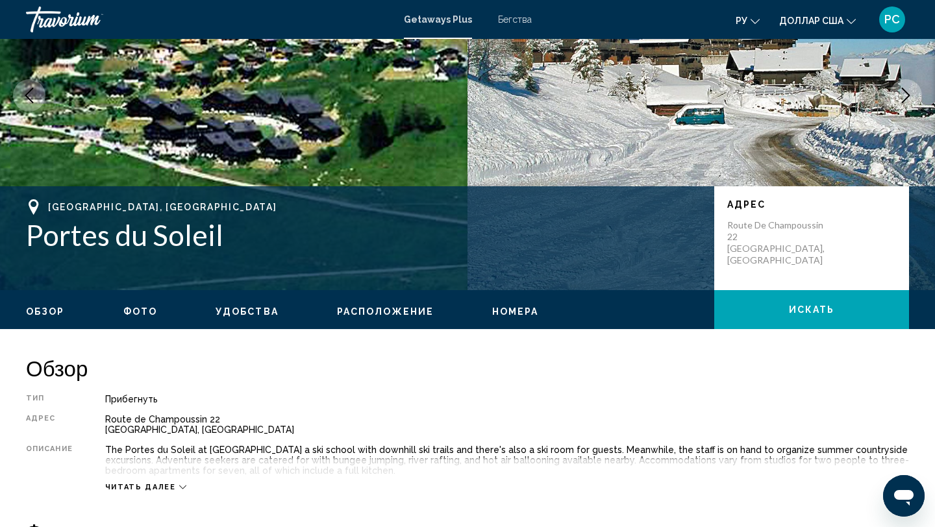
scroll to position [141, 0]
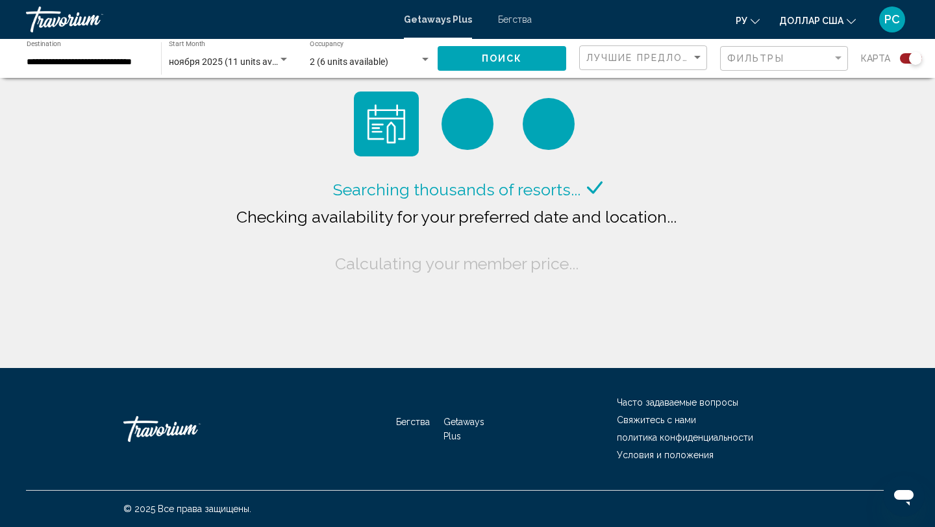
click at [123, 58] on input "**********" at bounding box center [87, 62] width 121 height 10
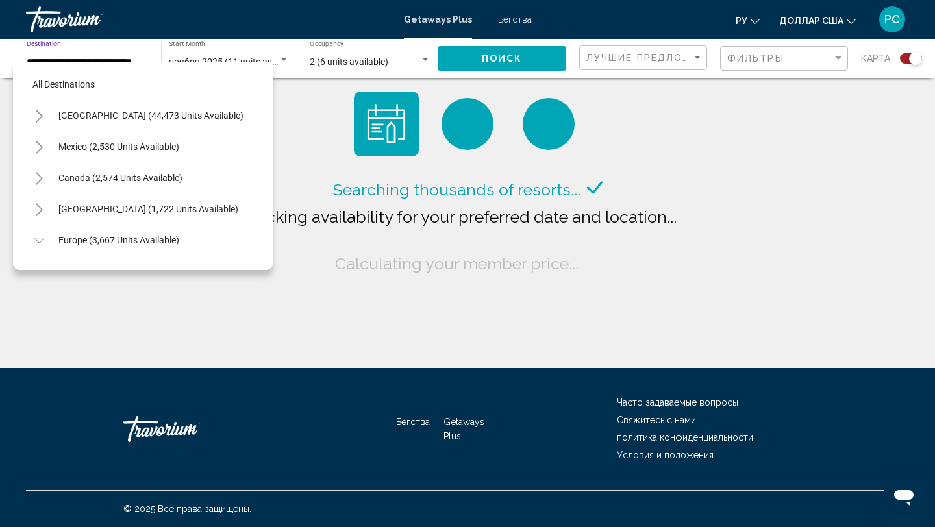
scroll to position [482, 0]
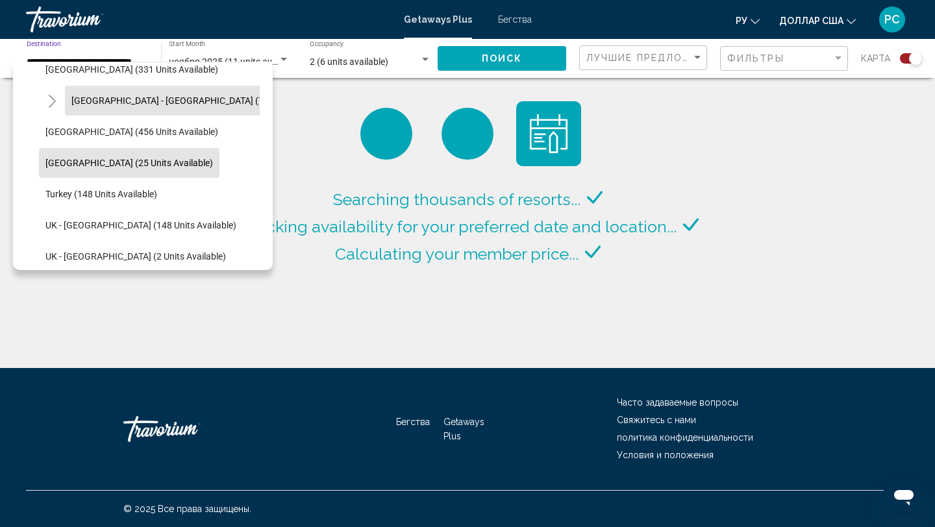
click at [137, 103] on span "Spain - Canary Islands (73 units available)" at bounding box center [202, 100] width 262 height 10
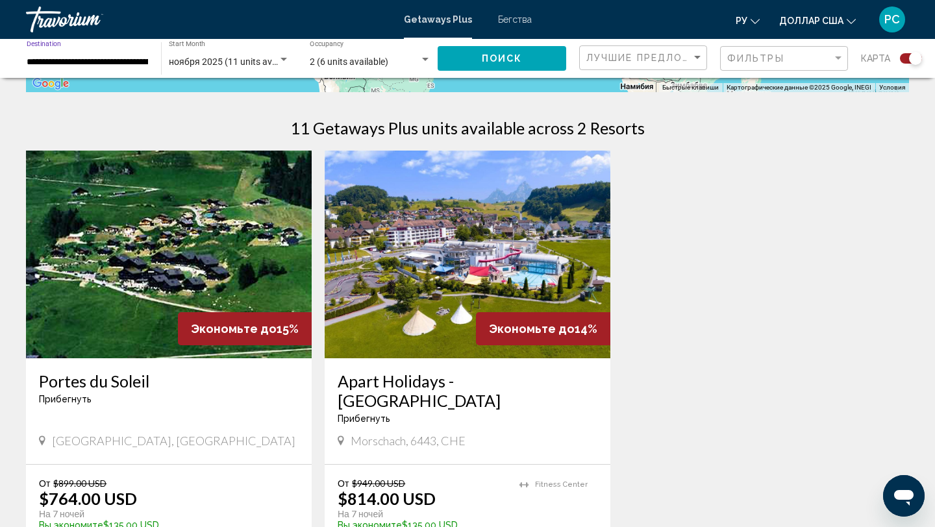
scroll to position [393, 0]
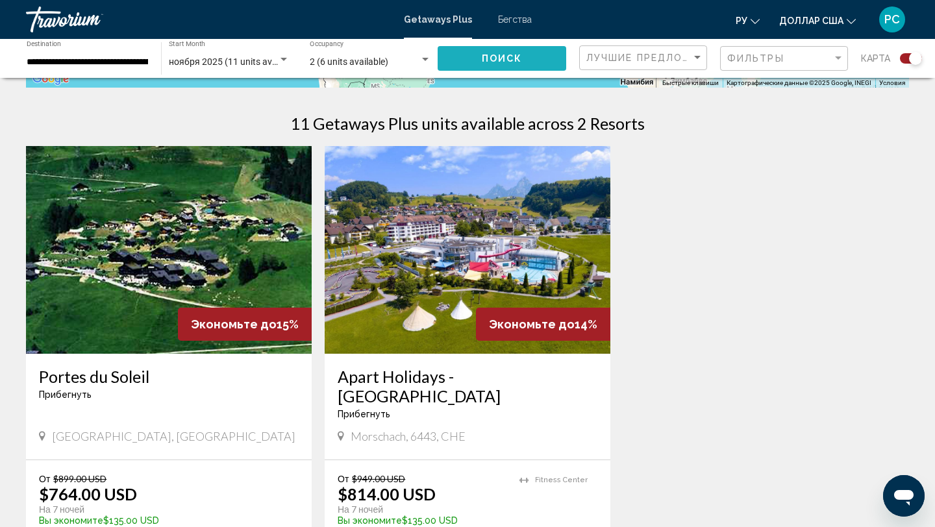
click at [484, 60] on span "Поиск" at bounding box center [502, 59] width 41 height 10
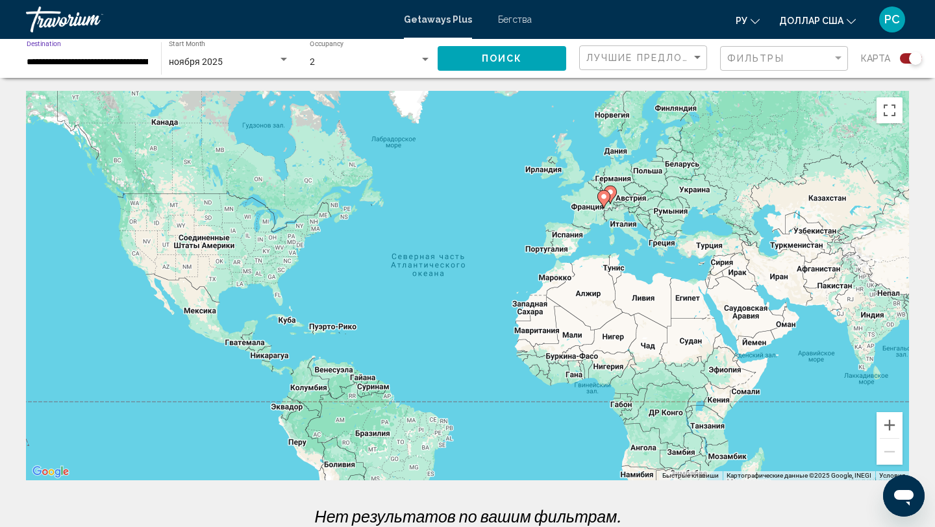
click at [94, 60] on input "**********" at bounding box center [87, 62] width 121 height 10
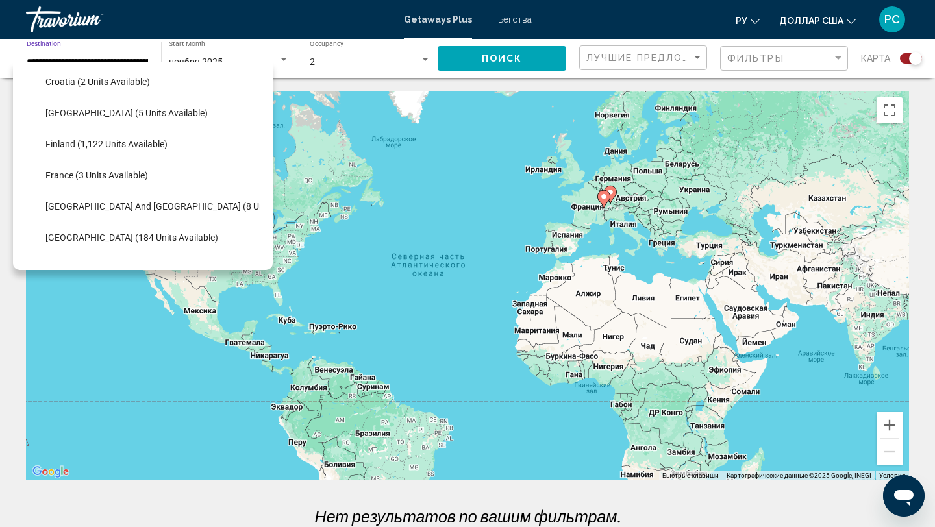
scroll to position [257, 0]
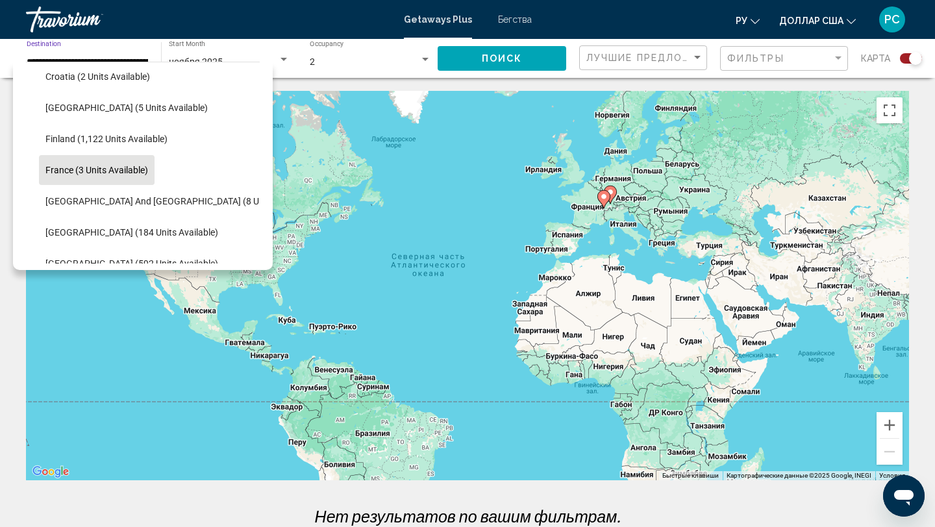
click at [87, 174] on span "France (3 units available)" at bounding box center [96, 170] width 103 height 10
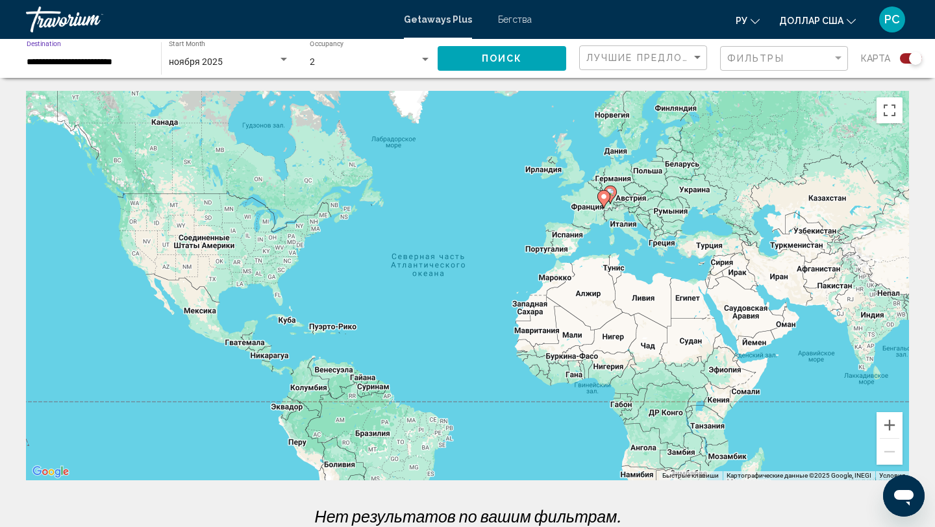
click at [466, 54] on button "Поиск" at bounding box center [502, 58] width 129 height 24
click at [601, 199] on image "Основное содержание" at bounding box center [604, 197] width 8 height 8
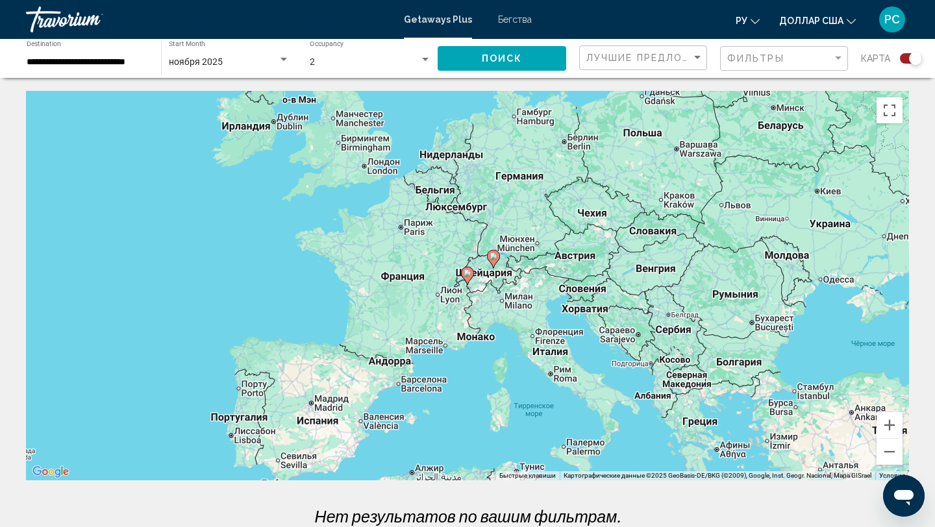
click at [469, 280] on icon "Основное содержание" at bounding box center [467, 276] width 13 height 18
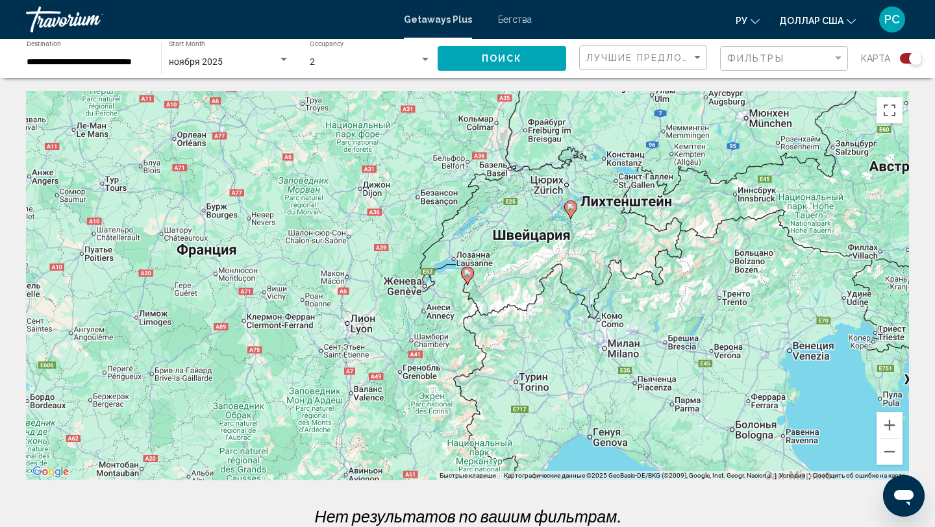
click at [223, 59] on div "ноября 2025" at bounding box center [223, 62] width 109 height 10
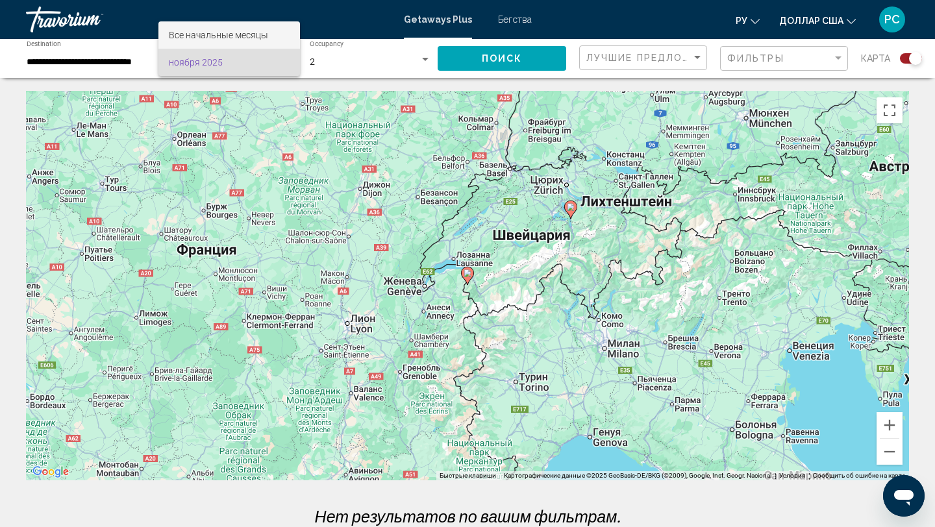
click at [205, 33] on font "Все начальные месяцы" at bounding box center [218, 35] width 99 height 10
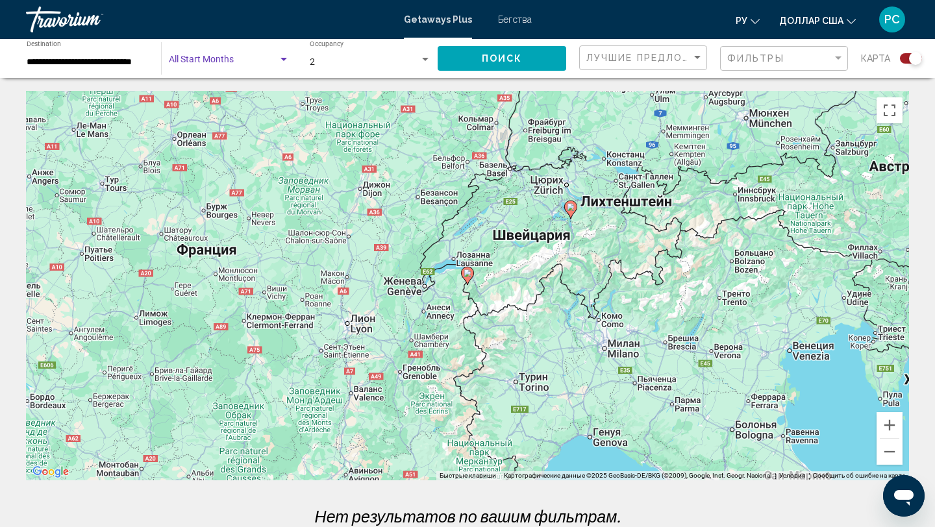
click at [482, 91] on div "Чтобы активировать перетаскивание с помощью клавиатуры, нажмите Alt + Ввод. Пос…" at bounding box center [467, 286] width 883 height 390
click at [487, 64] on button "Поиск" at bounding box center [502, 58] width 129 height 24
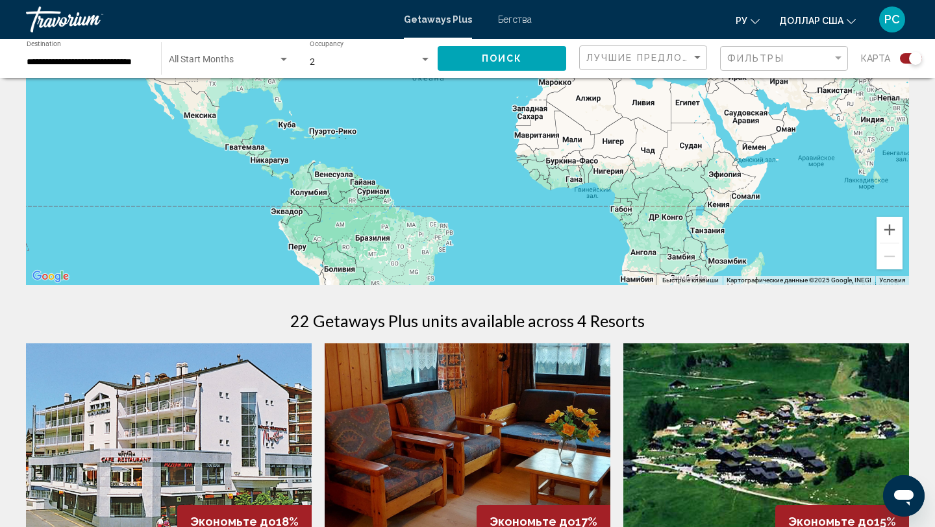
scroll to position [146, 0]
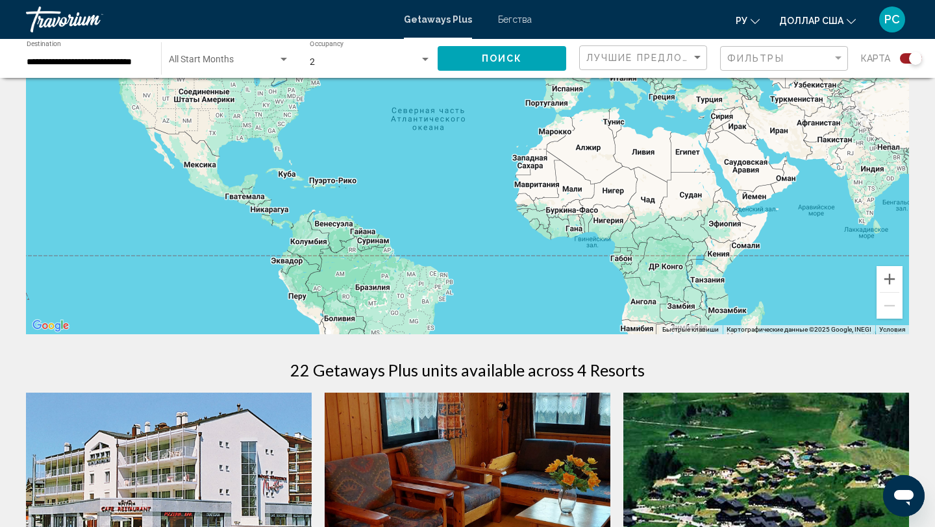
click at [106, 68] on div "**********" at bounding box center [87, 59] width 121 height 36
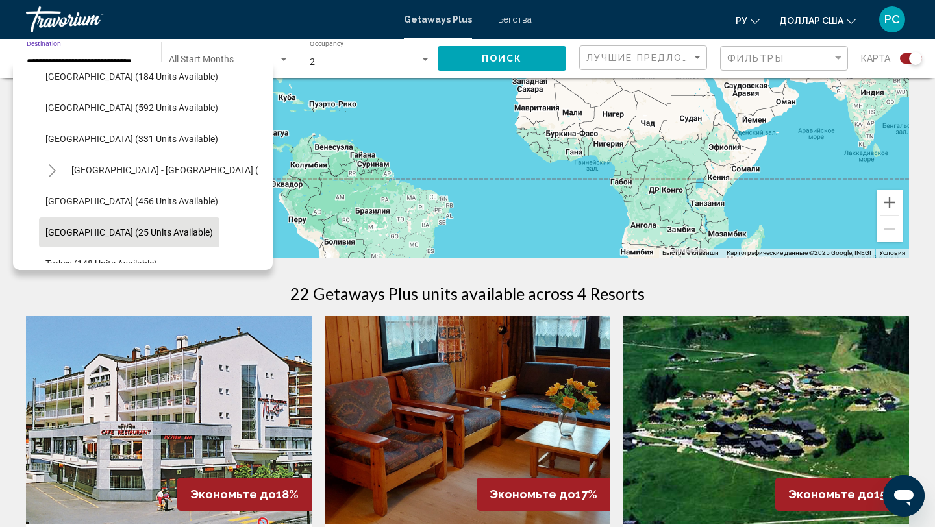
scroll to position [194, 0]
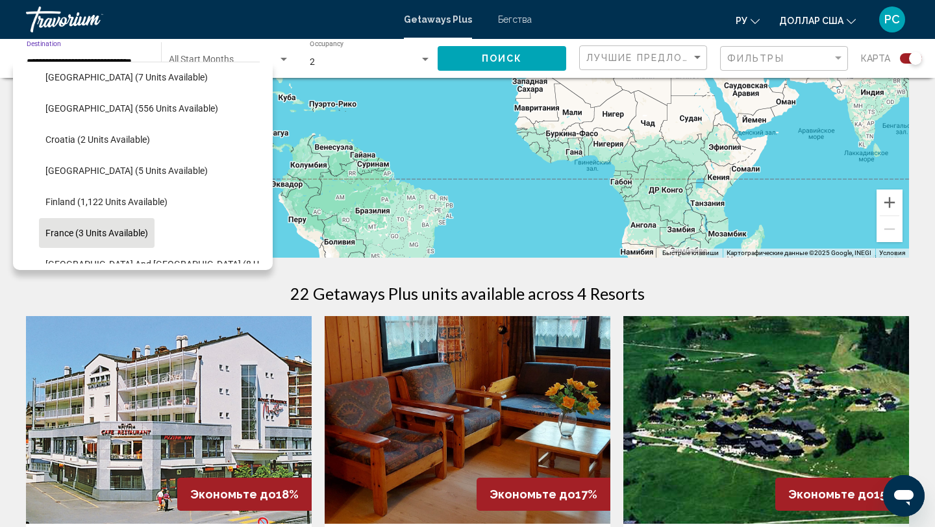
click at [95, 230] on span "France (3 units available)" at bounding box center [96, 233] width 103 height 10
type input "**********"
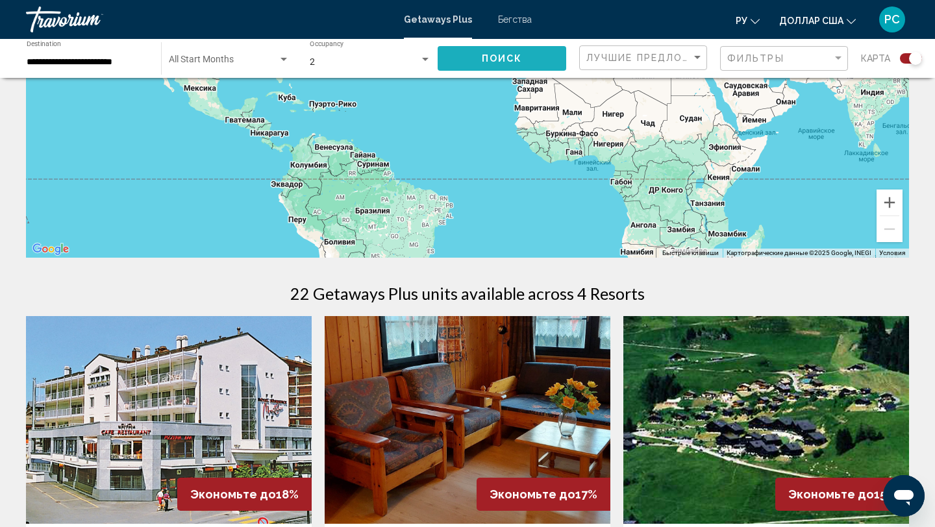
click at [458, 66] on button "Поиск" at bounding box center [502, 58] width 129 height 24
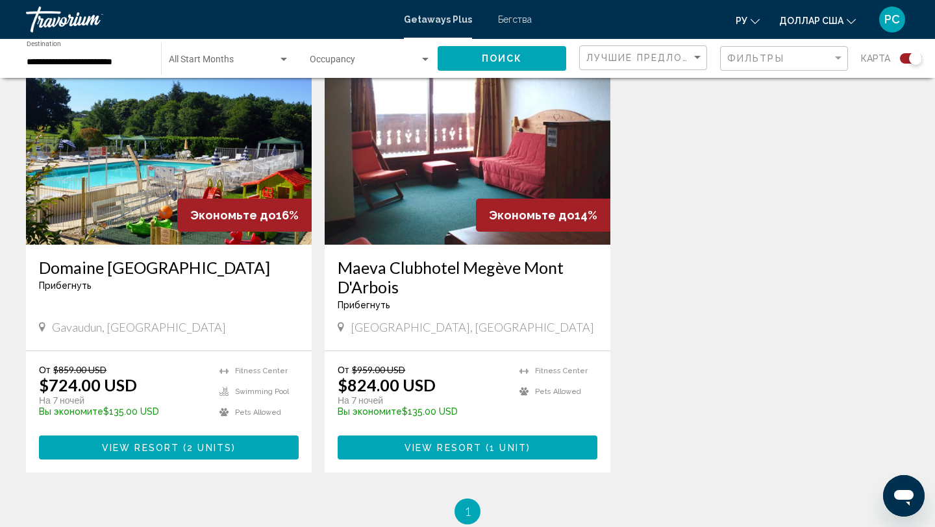
scroll to position [503, 0]
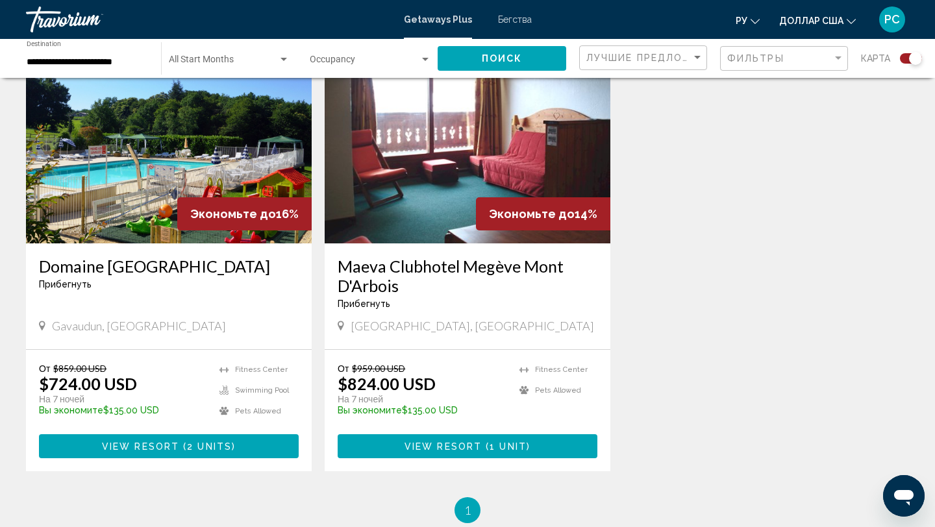
click at [127, 164] on img "Основное содержание" at bounding box center [169, 140] width 286 height 208
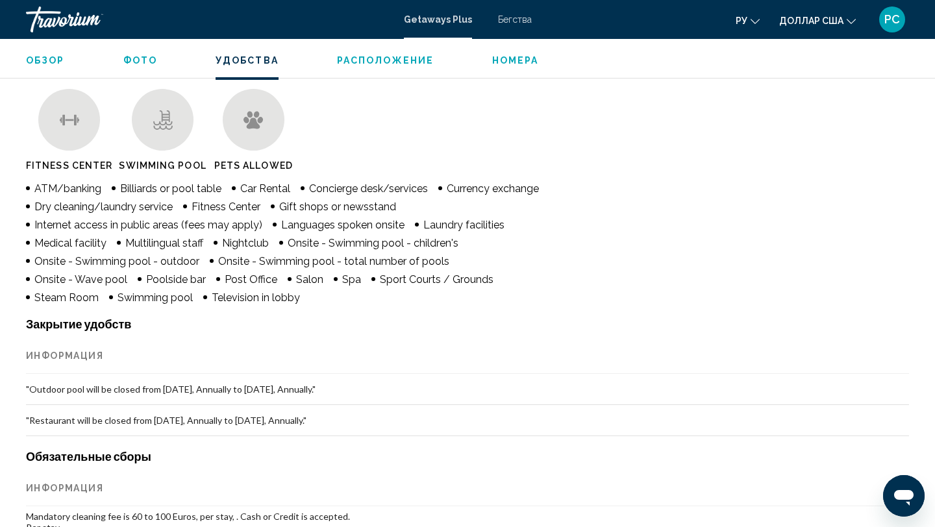
scroll to position [848, 0]
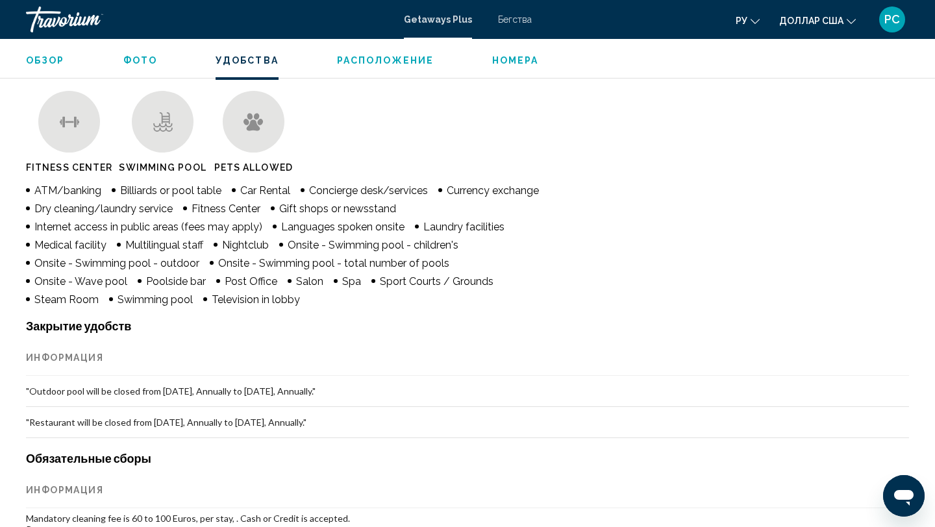
click at [154, 63] on ul "Обзор Фото Удобства Расположение Номера искать" at bounding box center [467, 59] width 883 height 14
click at [152, 63] on span "Фото" at bounding box center [140, 60] width 34 height 10
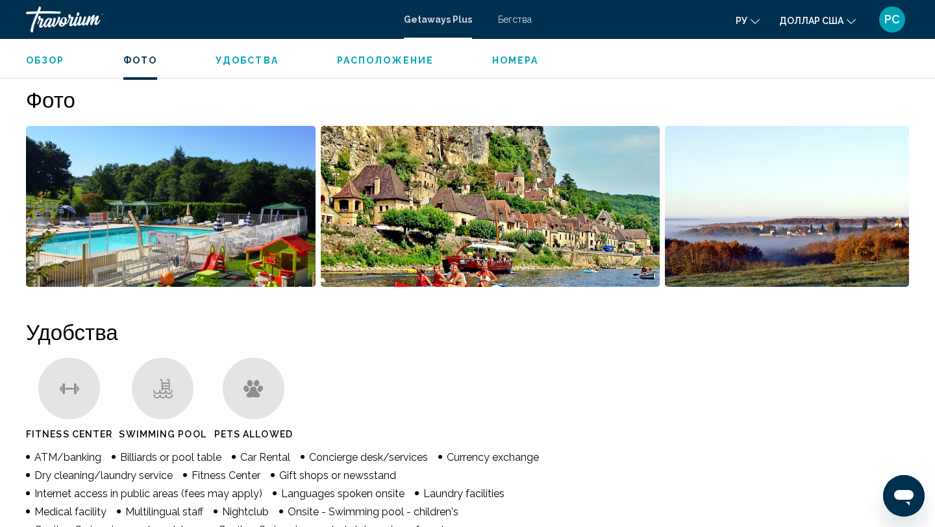
scroll to position [579, 0]
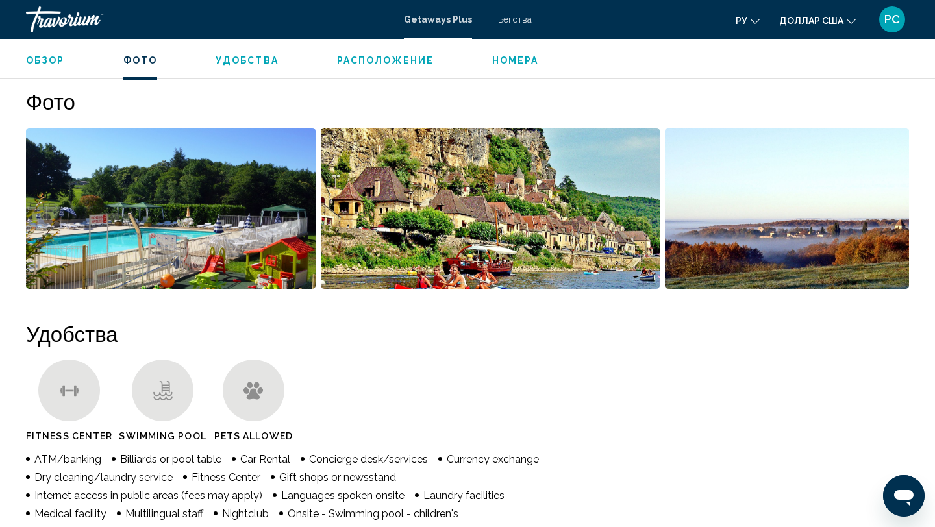
click at [252, 218] on img "Open full-screen image slider" at bounding box center [171, 208] width 290 height 161
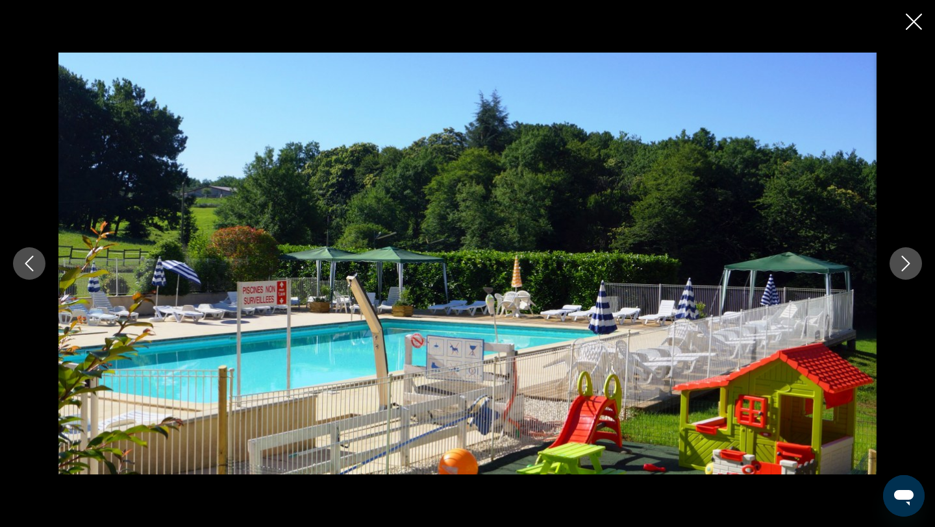
scroll to position [580, 0]
click at [910, 271] on icon "Next image" at bounding box center [906, 264] width 16 height 16
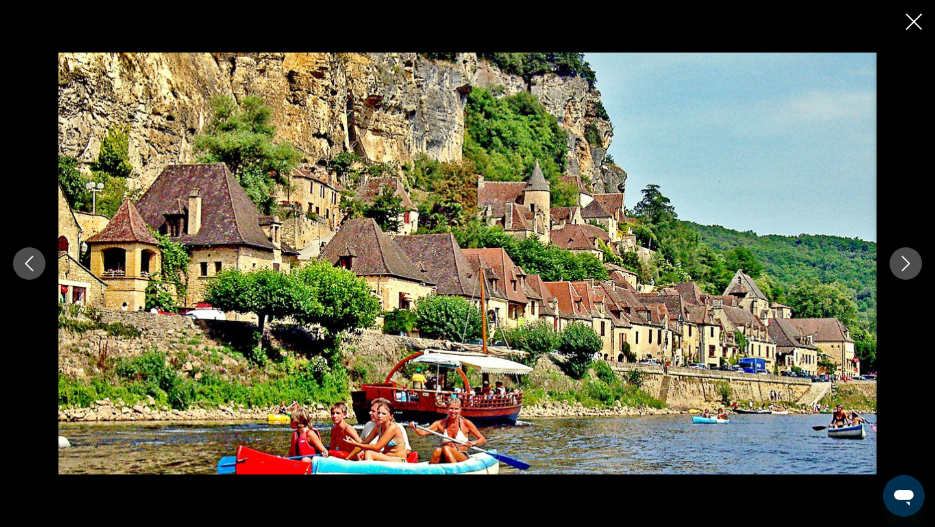
click at [910, 270] on icon "Next image" at bounding box center [906, 264] width 16 height 16
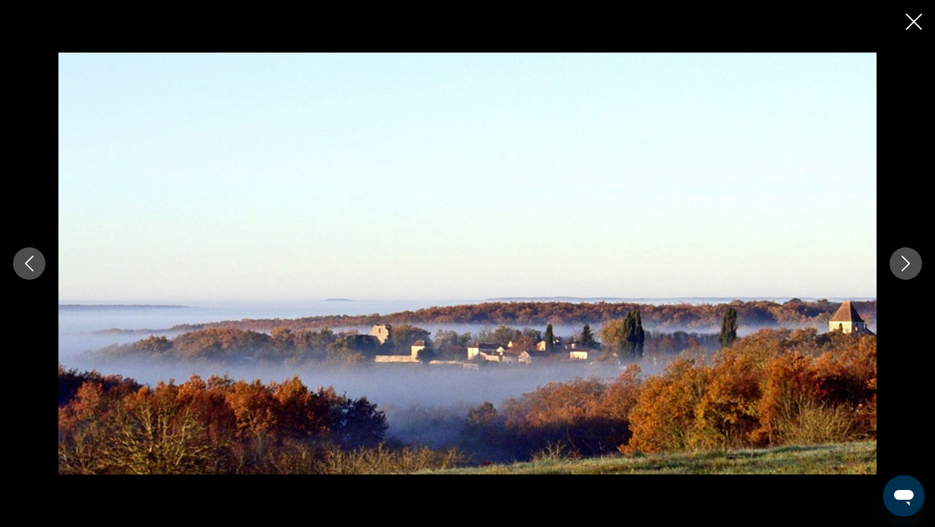
click at [910, 270] on icon "Next image" at bounding box center [906, 264] width 16 height 16
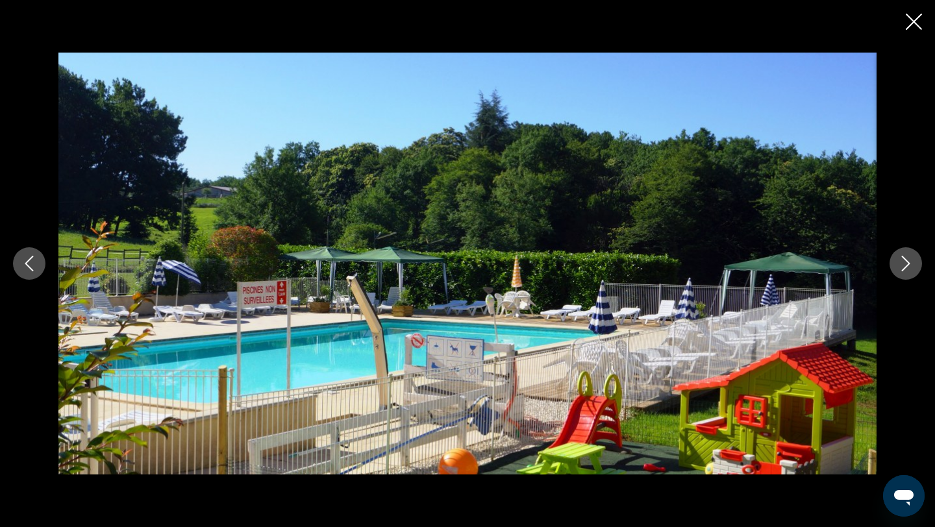
click at [904, 27] on div "Основное содержание" at bounding box center [467, 263] width 935 height 527
click at [915, 19] on icon "Close slideshow" at bounding box center [914, 22] width 16 height 16
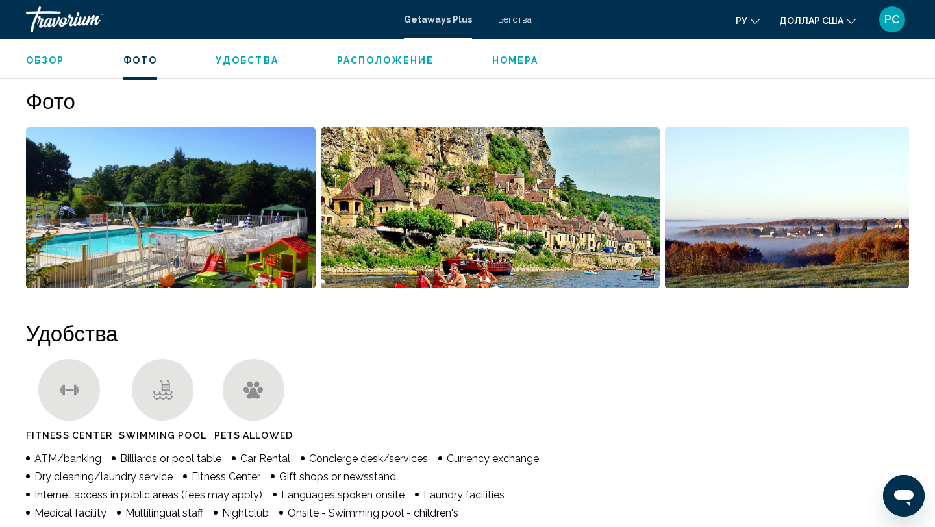
click at [504, 60] on span "Номера" at bounding box center [515, 60] width 47 height 10
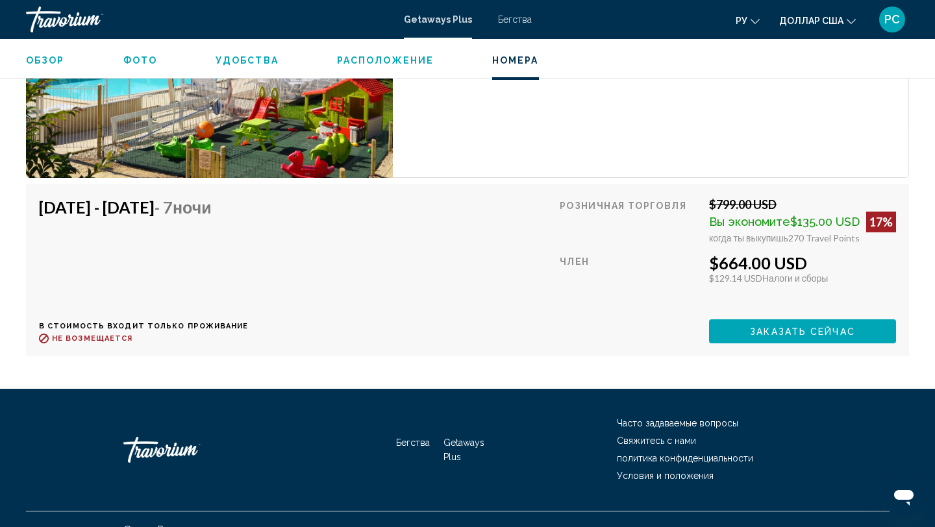
scroll to position [3179, 0]
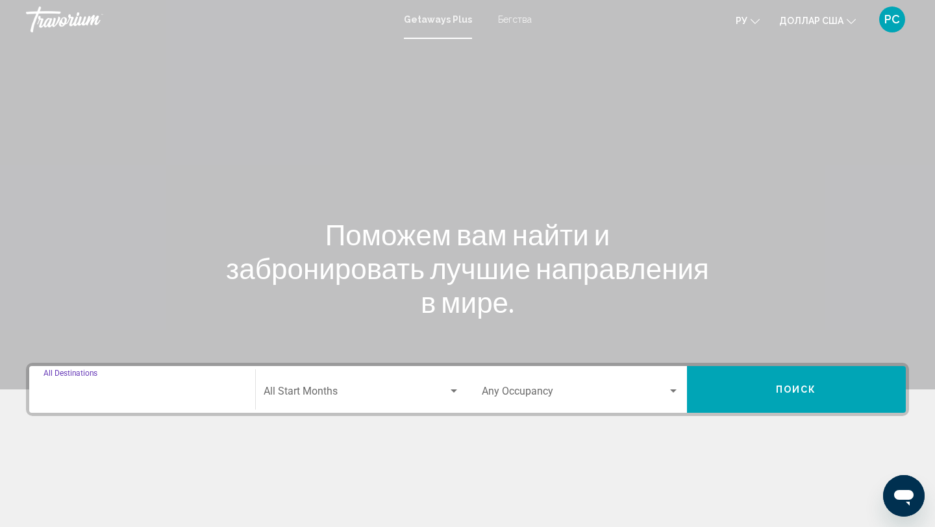
click at [193, 393] on input "Destination All Destinations" at bounding box center [141, 394] width 197 height 12
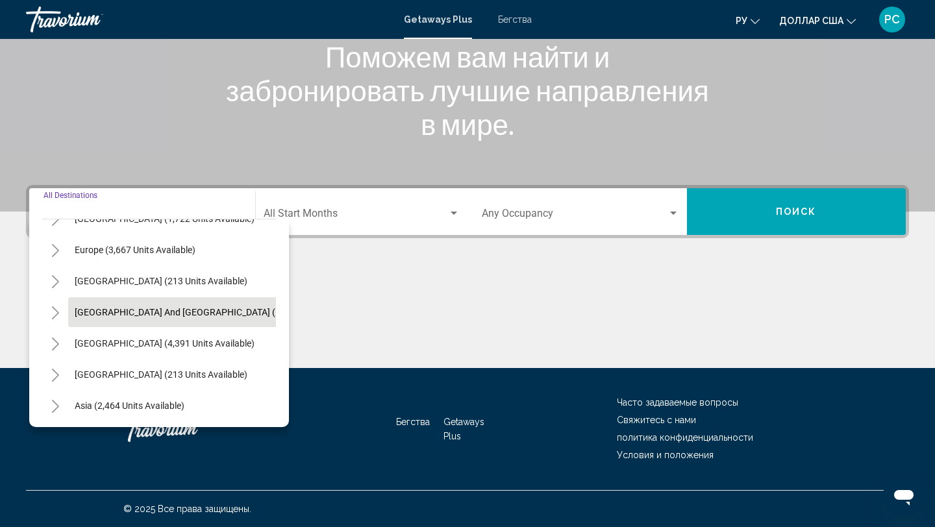
scroll to position [210, 0]
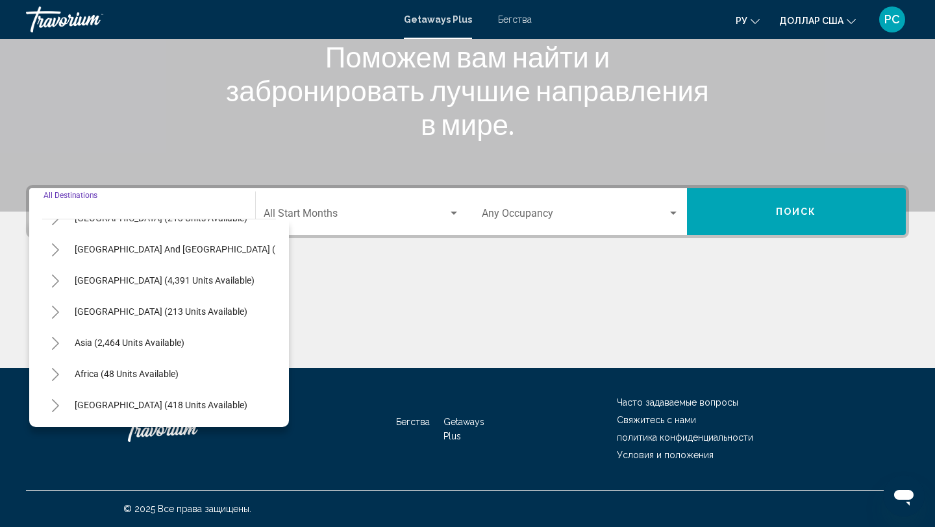
click at [136, 345] on span "Asia (2,464 units available)" at bounding box center [130, 343] width 110 height 10
type input "**********"
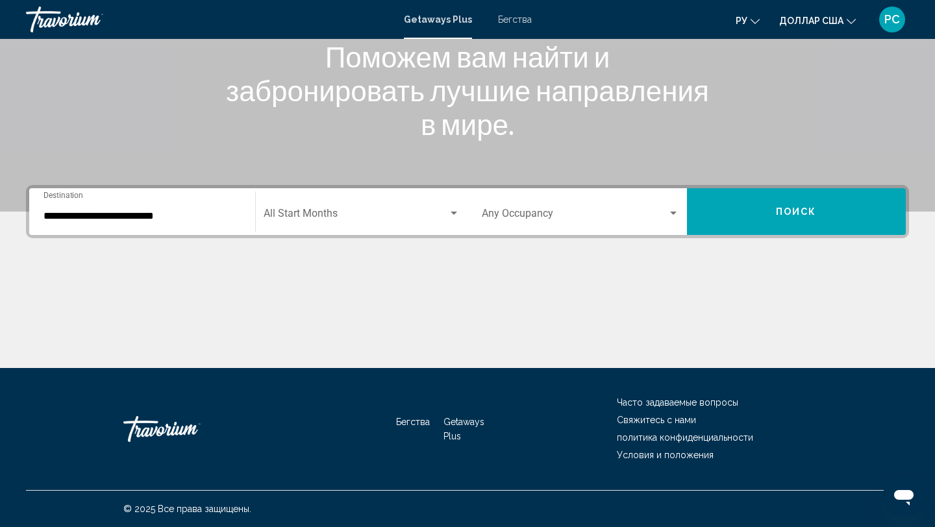
click at [278, 223] on div "Start Month All Start Months" at bounding box center [362, 212] width 197 height 41
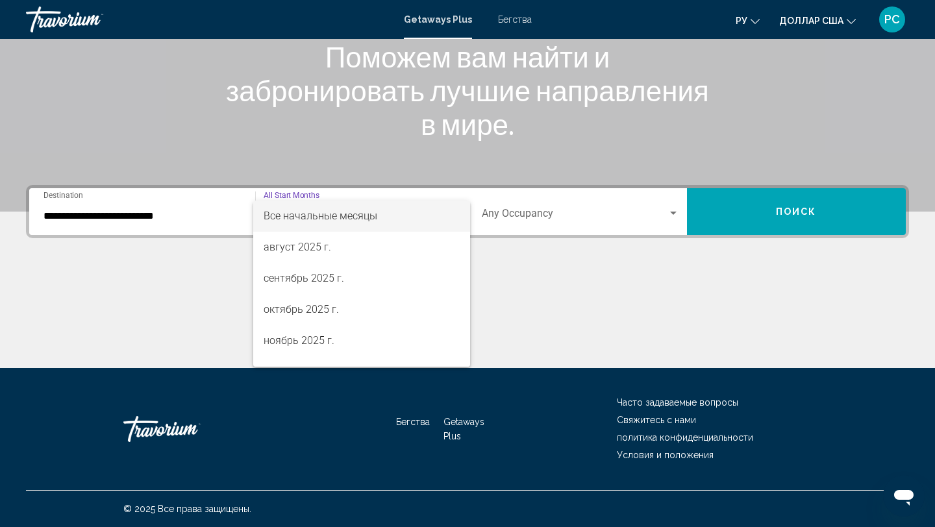
click at [530, 225] on div at bounding box center [467, 263] width 935 height 527
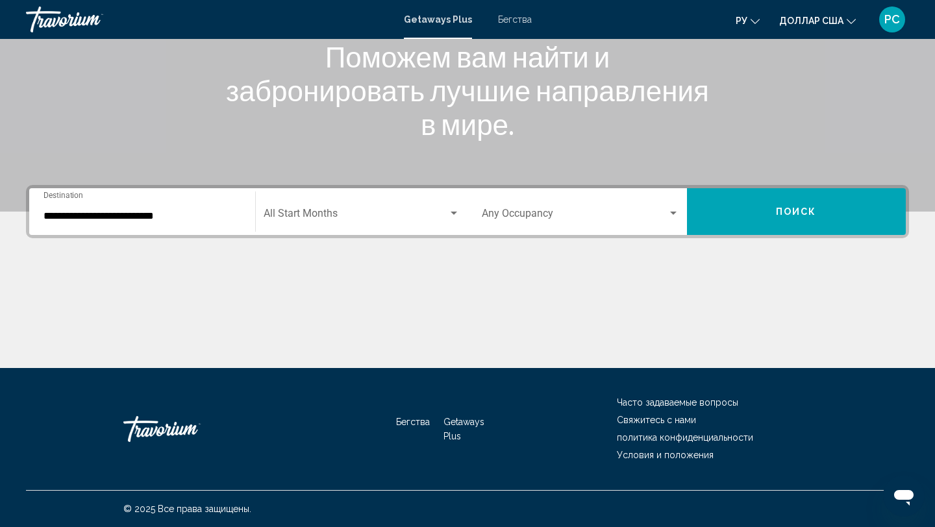
click at [538, 222] on div "Occupancy Any Occupancy" at bounding box center [580, 212] width 197 height 41
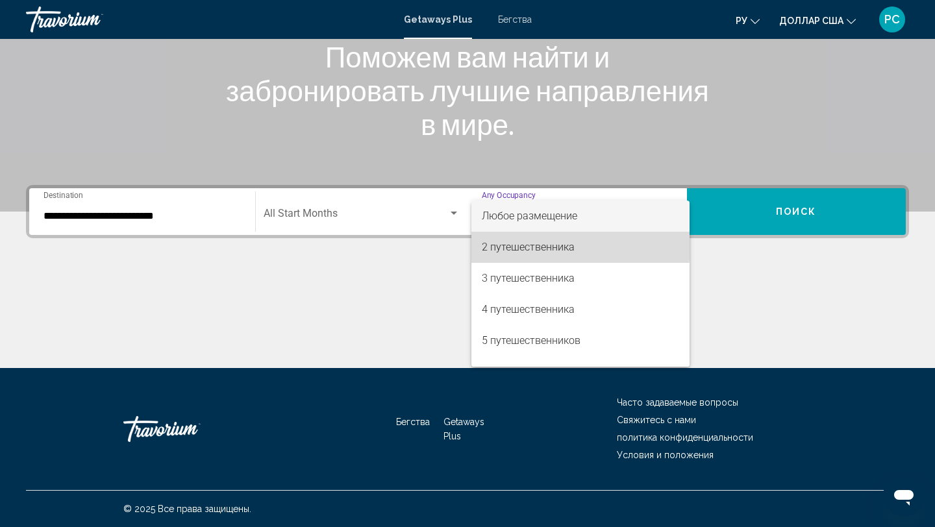
click at [513, 243] on font "2 путешественника" at bounding box center [528, 247] width 93 height 12
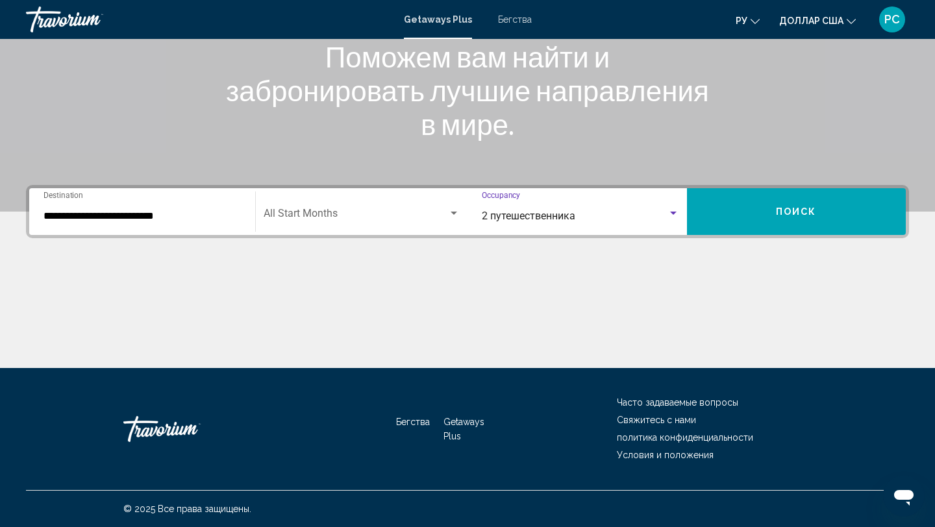
click at [745, 204] on button "Поиск" at bounding box center [796, 211] width 219 height 47
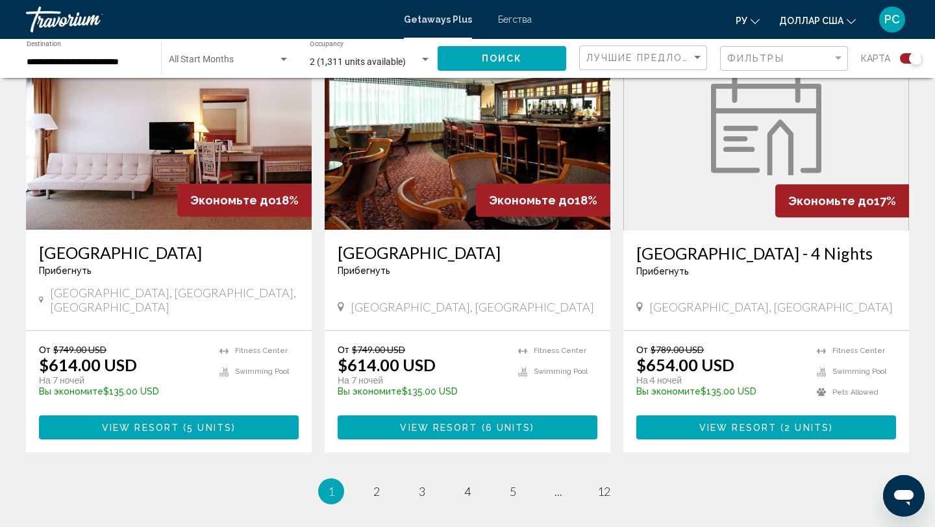
scroll to position [1991, 0]
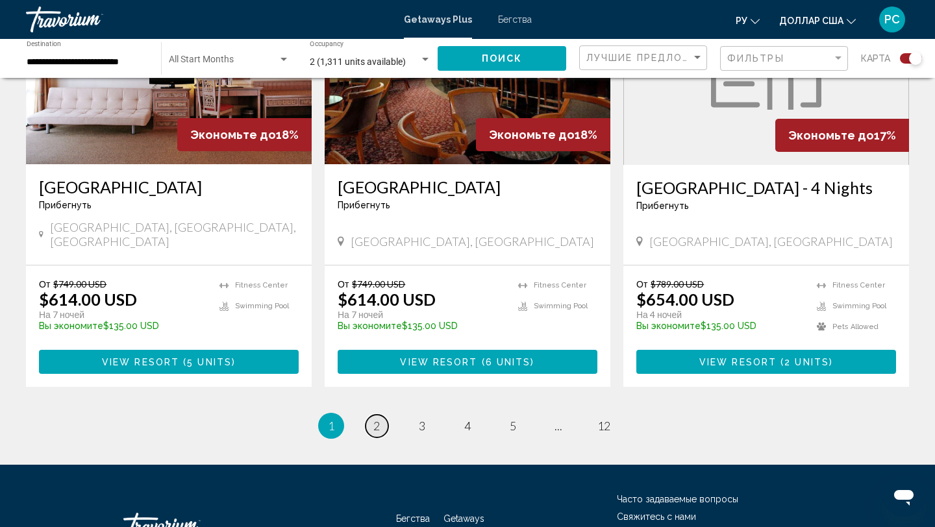
click at [381, 415] on link "page 2" at bounding box center [377, 426] width 23 height 23
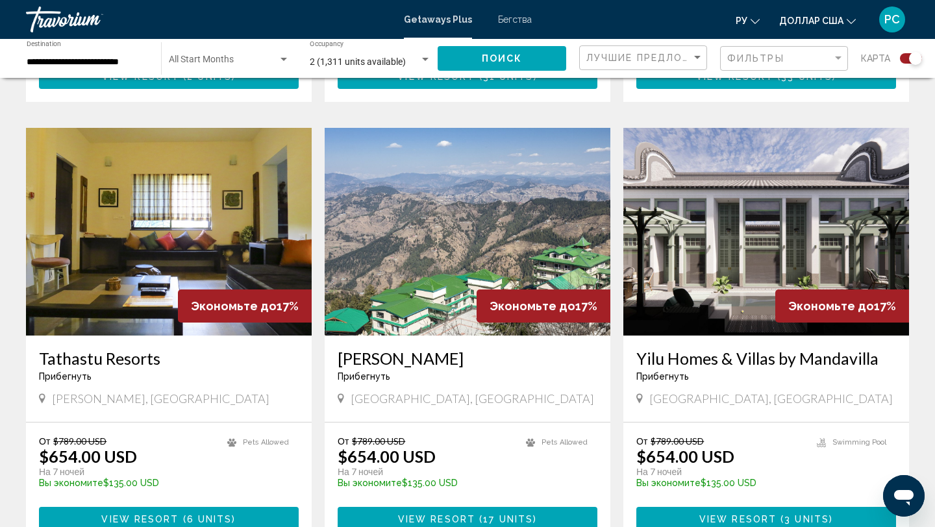
scroll to position [1326, 0]
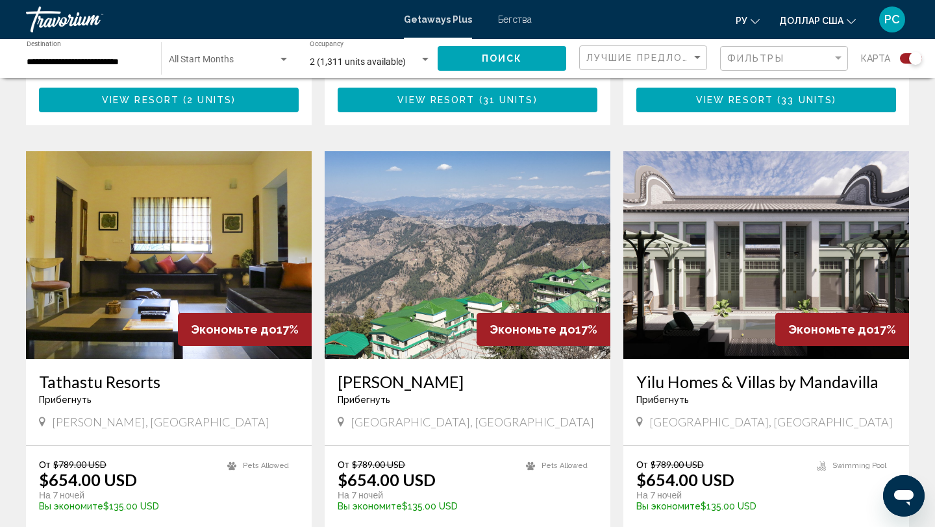
click at [702, 179] on img "Основное содержание" at bounding box center [766, 255] width 286 height 208
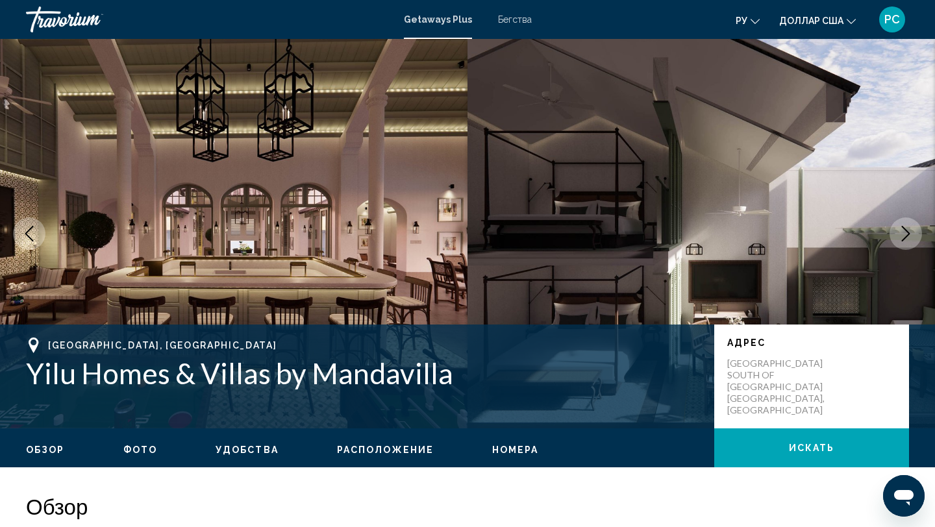
click at [901, 233] on icon "Next image" at bounding box center [906, 234] width 16 height 16
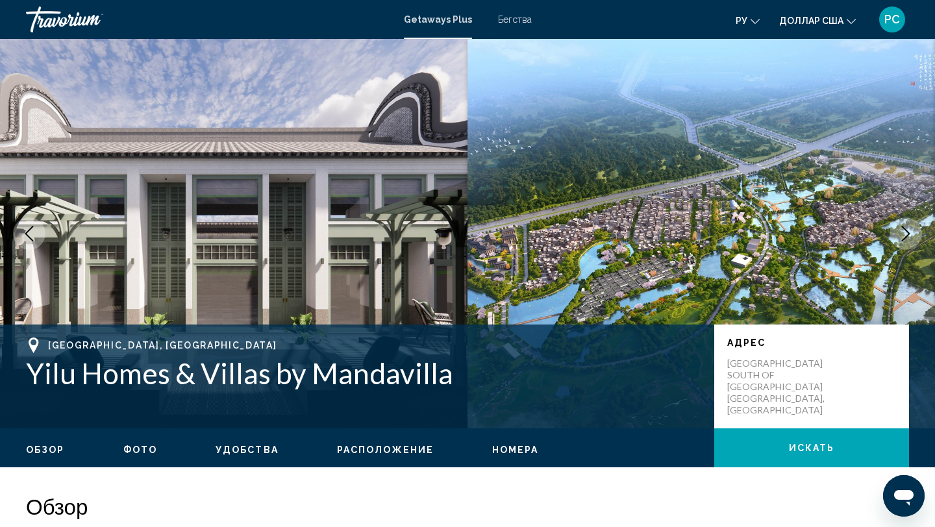
click at [901, 233] on icon "Next image" at bounding box center [906, 234] width 16 height 16
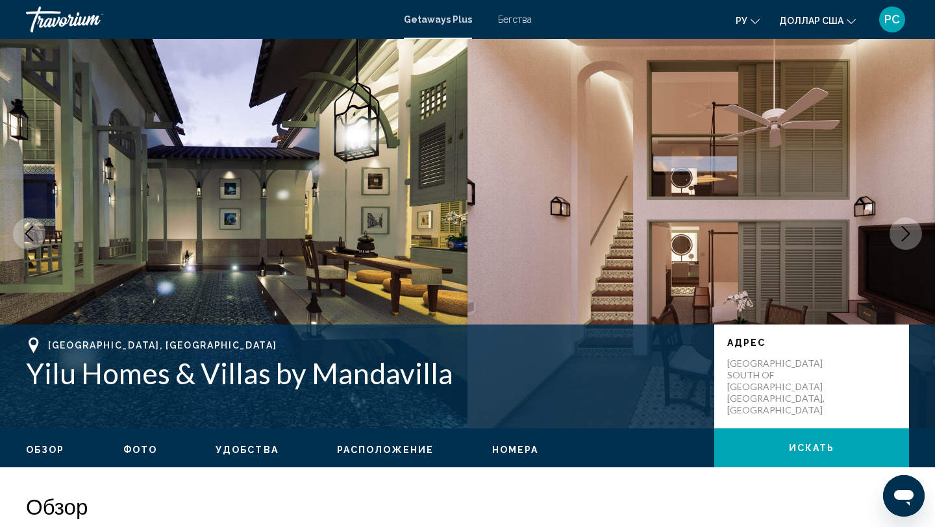
click at [901, 233] on icon "Next image" at bounding box center [906, 234] width 16 height 16
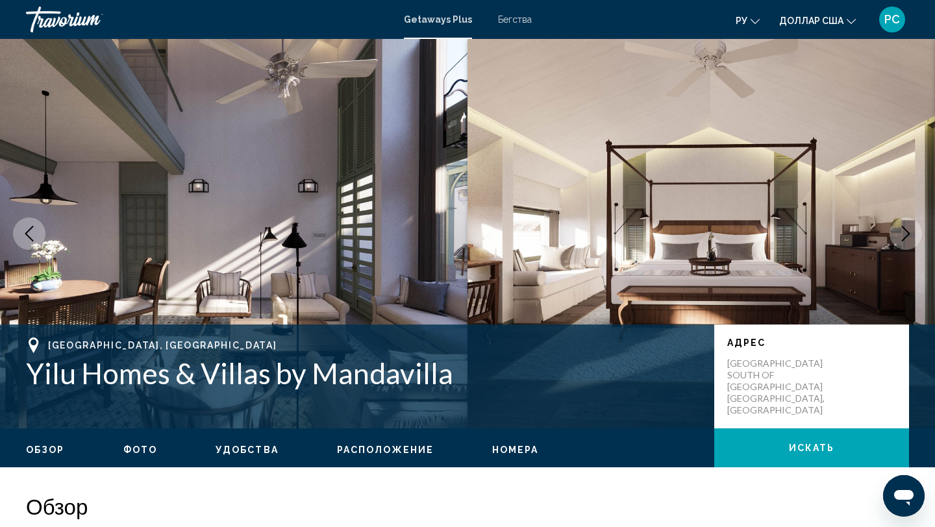
click at [901, 233] on icon "Next image" at bounding box center [906, 234] width 16 height 16
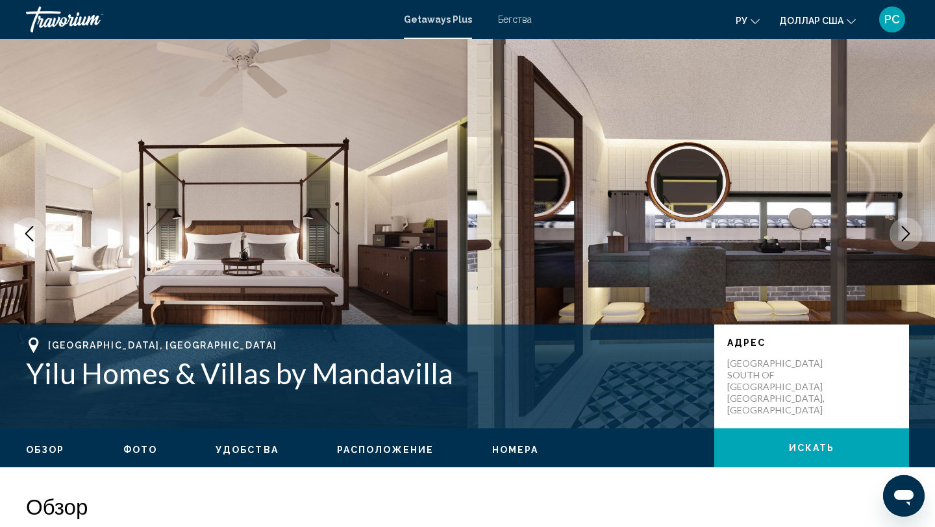
click at [901, 233] on icon "Next image" at bounding box center [906, 234] width 16 height 16
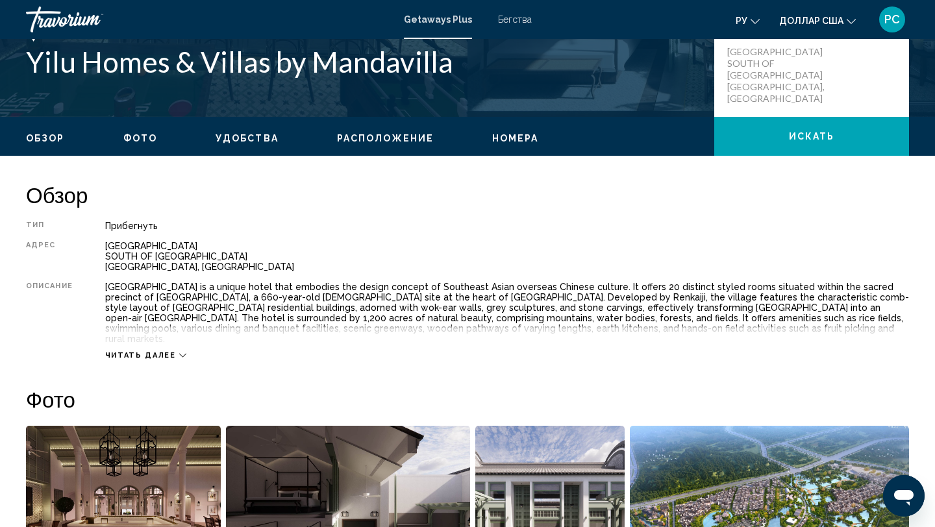
scroll to position [390, 0]
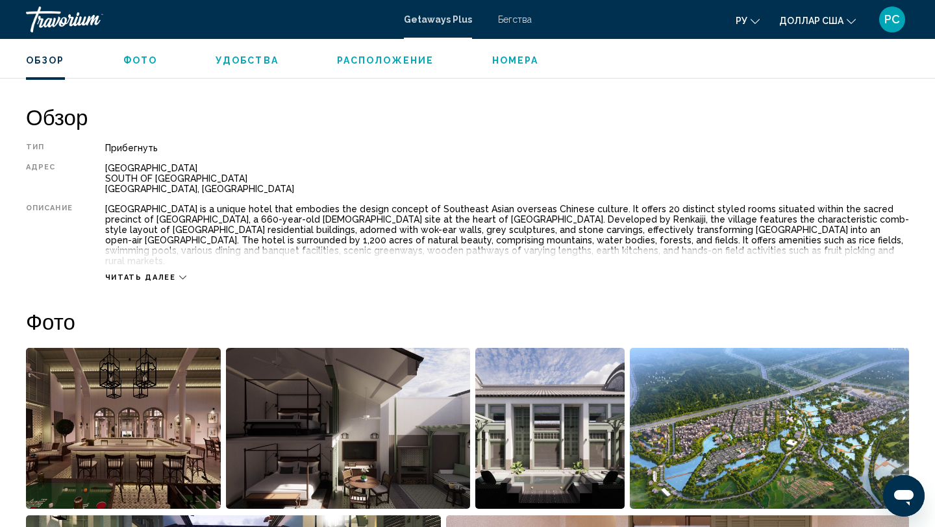
click at [214, 53] on ul "Обзор Фото Удобства Расположение Номера искать" at bounding box center [467, 59] width 883 height 14
click at [230, 63] on span "Удобства" at bounding box center [247, 60] width 63 height 10
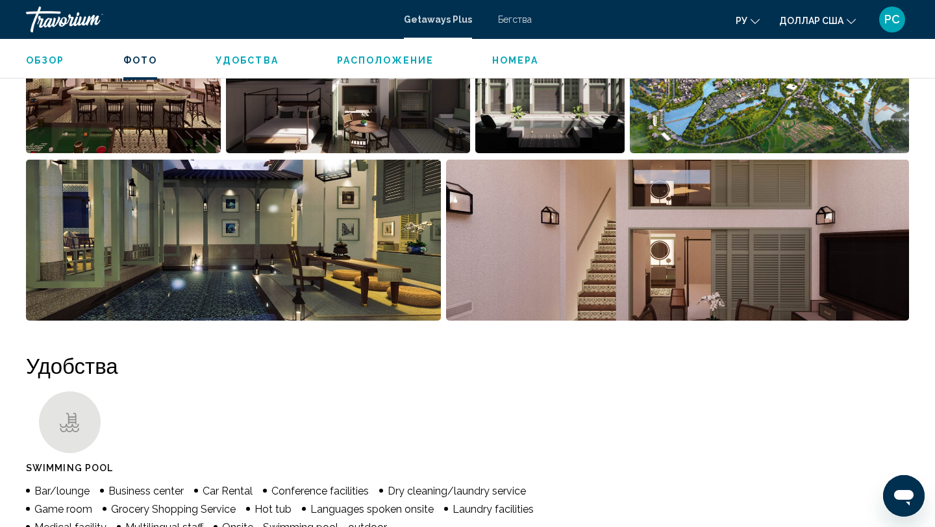
scroll to position [730, 0]
